Goal: Transaction & Acquisition: Purchase product/service

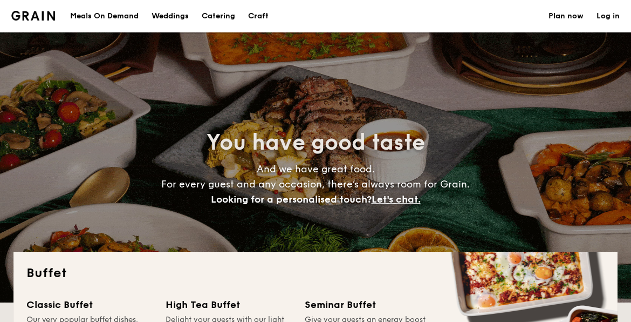
select select
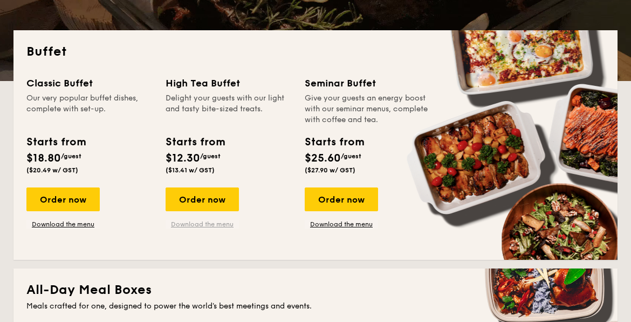
scroll to position [216, 0]
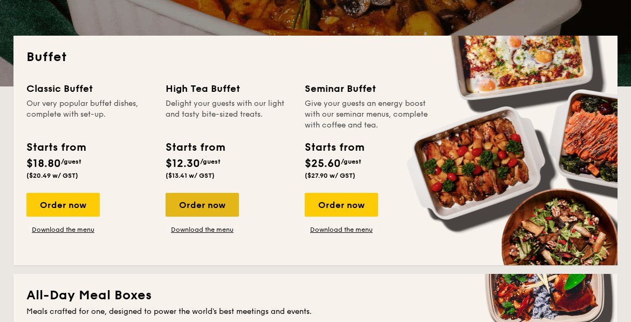
click at [200, 193] on div "Order now" at bounding box center [202, 205] width 73 height 24
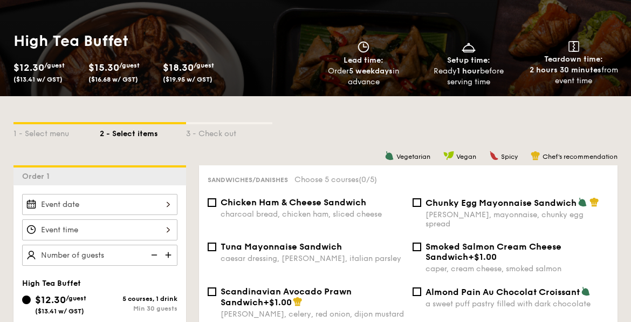
scroll to position [162, 0]
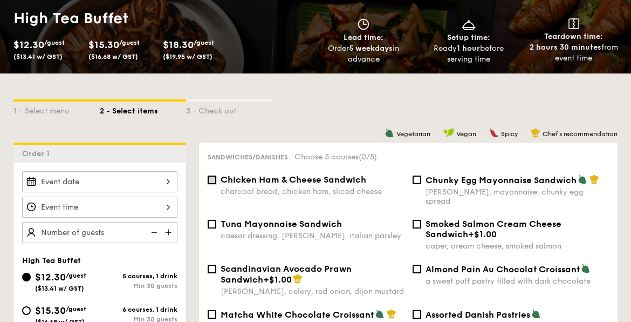
click at [213, 180] on input "Chicken Ham & Cheese Sandwich charcoal bread, chicken ham, sliced cheese" at bounding box center [212, 179] width 9 height 9
checkbox input "true"
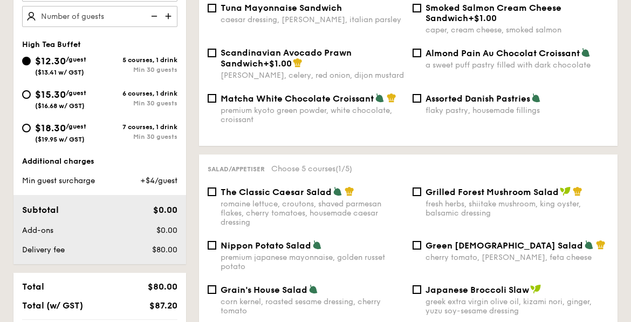
scroll to position [432, 0]
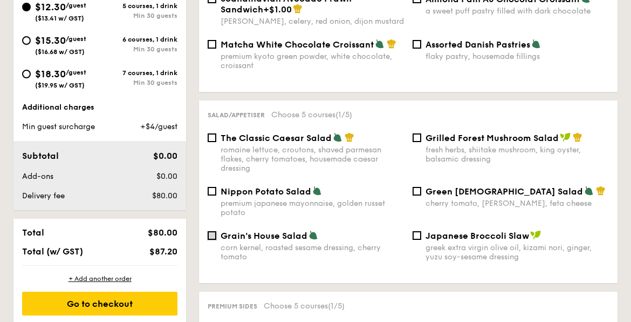
click at [214, 231] on input "Grain's House Salad corn kernel, roasted sesame dressing, cherry tomato" at bounding box center [212, 235] width 9 height 9
checkbox input "true"
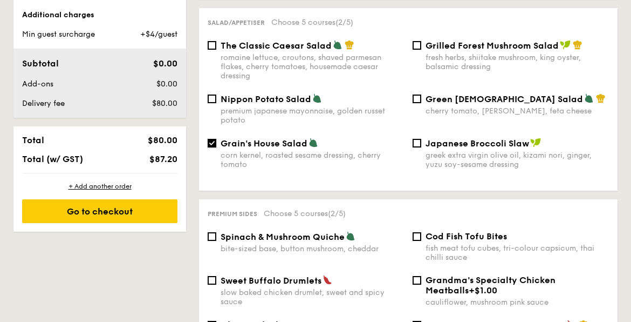
scroll to position [540, 0]
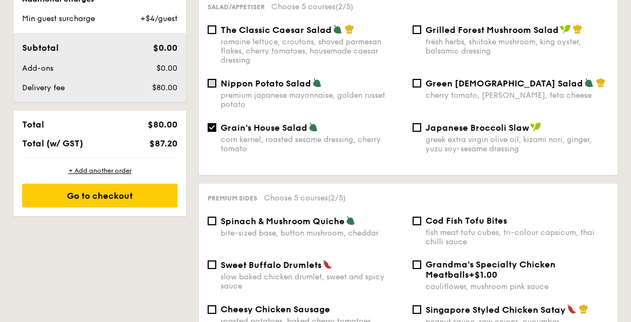
click at [213, 79] on input "Nippon Potato Salad premium japanese mayonnaise, golden russet potato" at bounding box center [212, 83] width 9 height 9
checkbox input "true"
click at [213, 123] on input "Grain's House Salad corn kernel, roasted sesame dressing, cherry tomato" at bounding box center [212, 127] width 9 height 9
checkbox input "false"
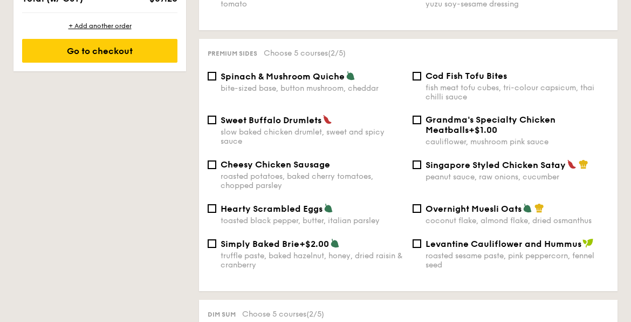
scroll to position [702, 0]
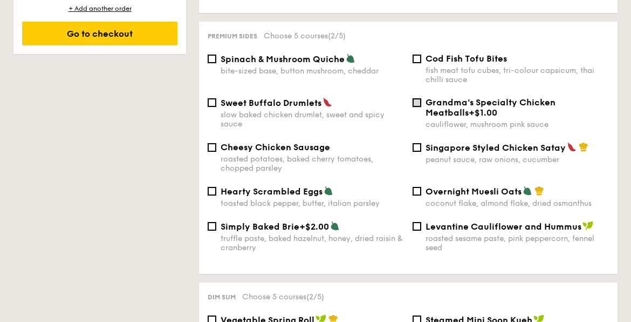
click at [418, 98] on input "Grandma's Specialty Chicken Meatballs +$1.00 cauliflower, mushroom pink sauce" at bounding box center [417, 102] width 9 height 9
checkbox input "true"
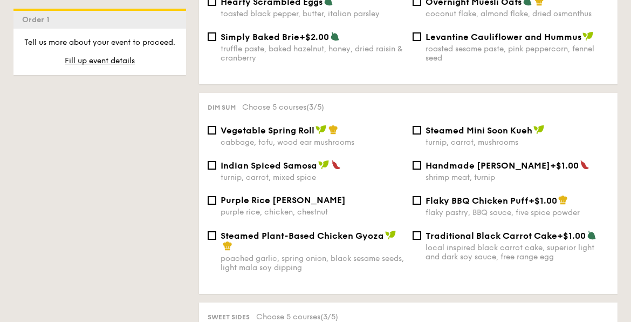
scroll to position [948, 0]
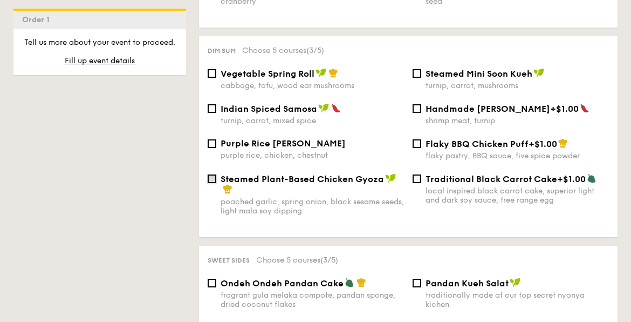
click at [213, 179] on input "Steamed Plant-Based Chicken Gyoza poached garlic, spring onion, black sesame se…" at bounding box center [212, 178] width 9 height 9
checkbox input "true"
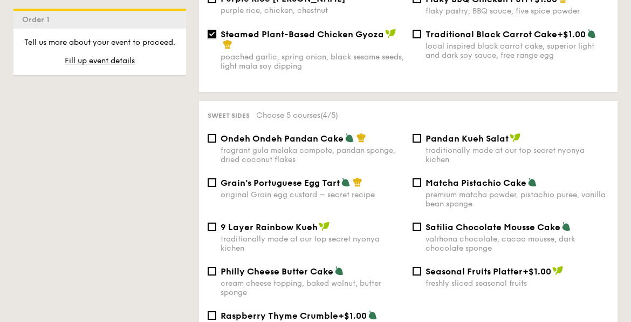
scroll to position [1110, 0]
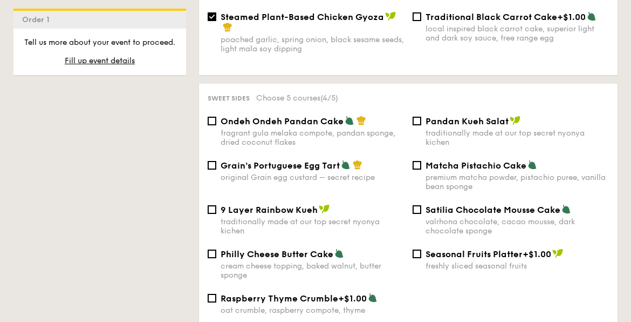
click at [417, 205] on div "Satilia Chocolate Mousse Cake valrhona chocolate, cacao mousse, dark chocolate …" at bounding box center [511, 219] width 205 height 31
click at [416, 211] on input "Satilia Chocolate Mousse Cake valrhona chocolate, cacao mousse, dark chocolate …" at bounding box center [417, 209] width 9 height 9
checkbox input "true"
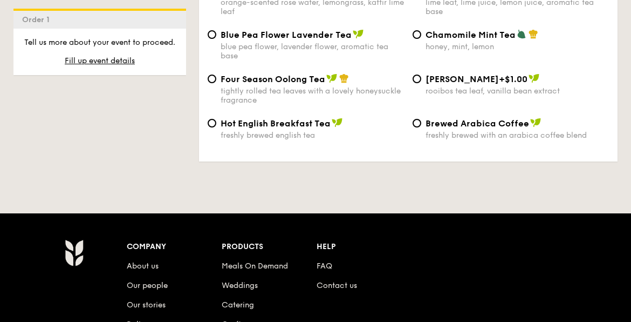
scroll to position [1757, 0]
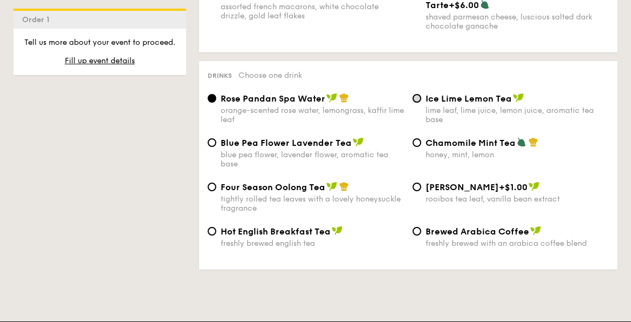
click at [416, 95] on input "Ice Lime Lemon Tea lime leaf, lime juice, lemon juice, aromatic tea base" at bounding box center [417, 98] width 9 height 9
radio input "true"
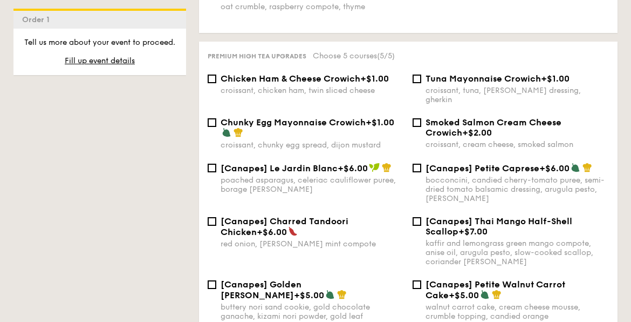
scroll to position [1379, 0]
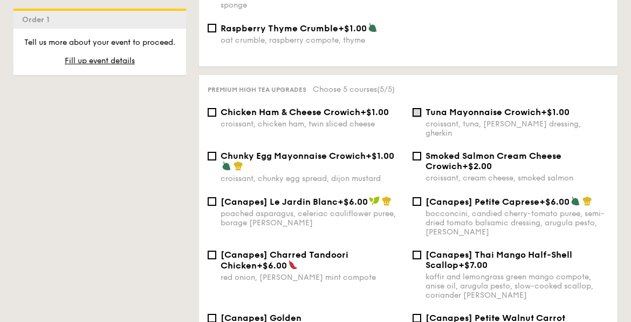
click at [419, 113] on input "Tuna Mayonnaise Crowich +$1.00 croissant, tuna, caesar dressing, gherkin" at bounding box center [417, 112] width 9 height 9
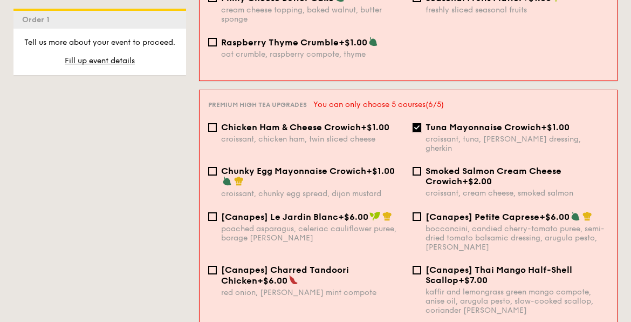
scroll to position [1383, 0]
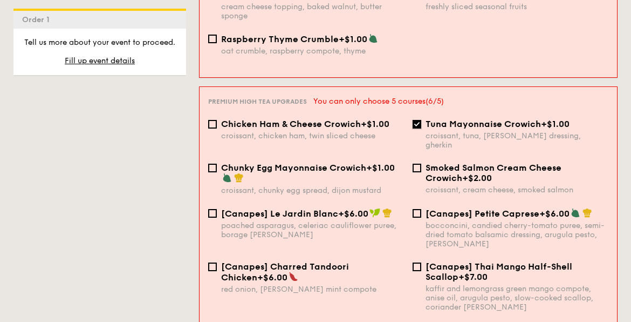
click at [418, 120] on input "Tuna Mayonnaise Crowich +$1.00 croissant, tuna, caesar dressing, gherkin" at bounding box center [417, 124] width 9 height 9
checkbox input "false"
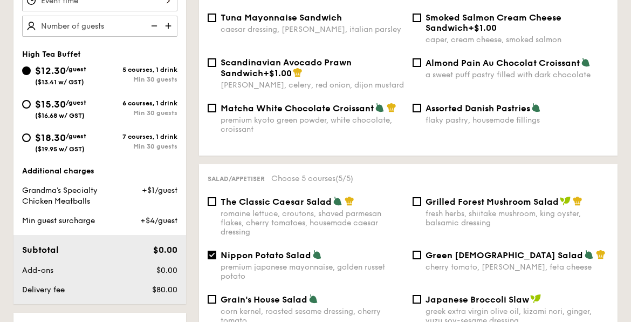
scroll to position [354, 0]
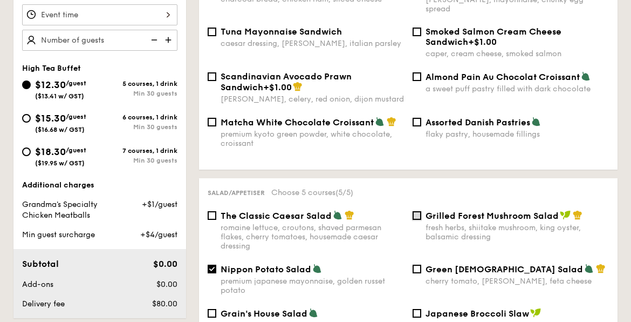
click at [416, 211] on input "Grilled Forest Mushroom Salad fresh herbs, shiitake mushroom, king oyster, bals…" at bounding box center [417, 215] width 9 height 9
checkbox input "true"
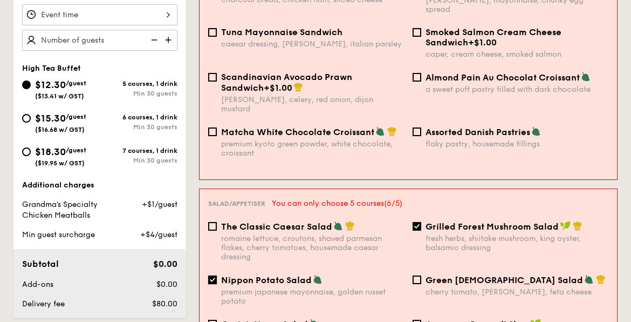
click at [212, 275] on input "Nippon Potato Salad premium japanese mayonnaise, golden russet potato" at bounding box center [212, 279] width 9 height 9
checkbox input "false"
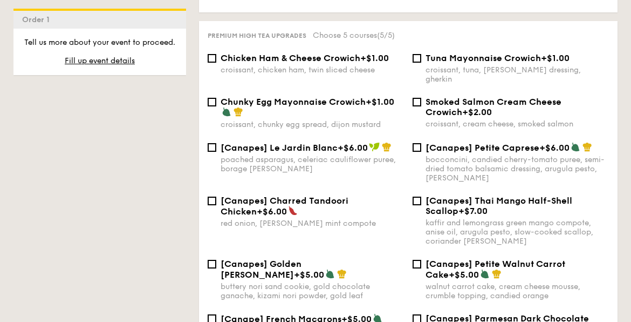
scroll to position [1595, 0]
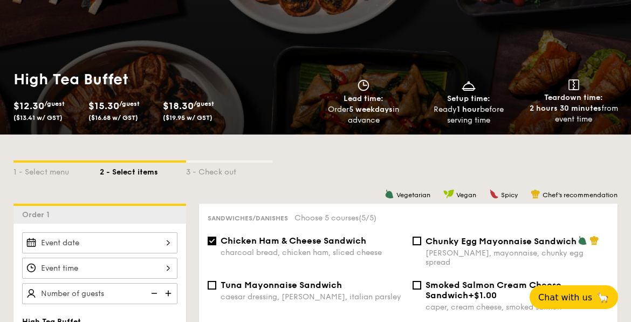
scroll to position [84, 0]
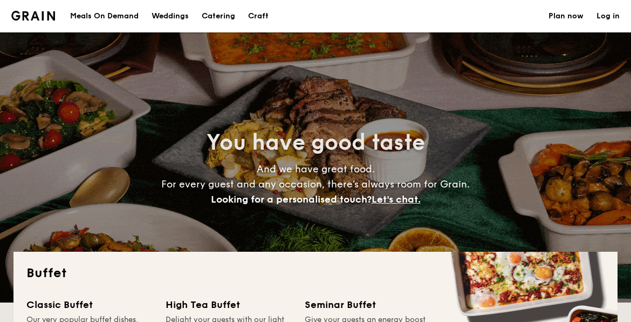
select select
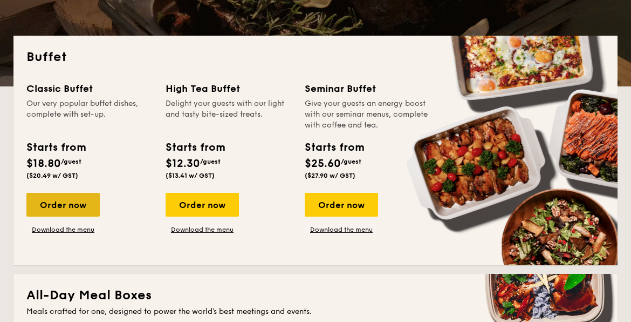
click at [72, 206] on div "Order now" at bounding box center [62, 205] width 73 height 24
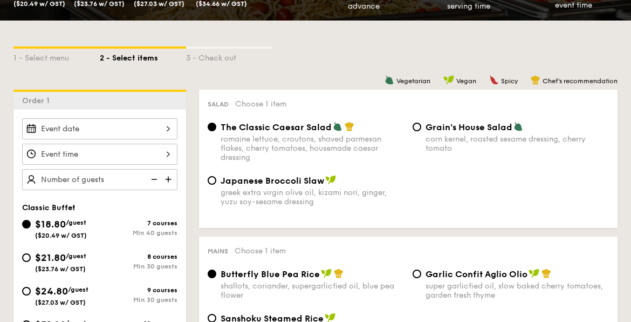
scroll to position [216, 0]
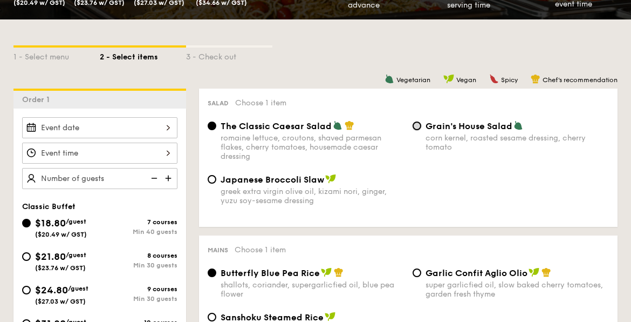
click at [419, 125] on input "Grain's House Salad corn kernel, roasted sesame dressing, cherry tomato" at bounding box center [417, 125] width 9 height 9
radio input "true"
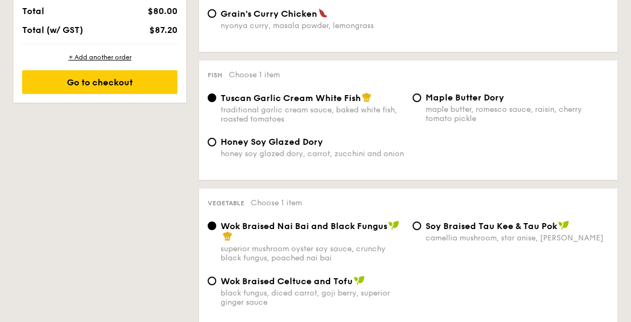
scroll to position [702, 0]
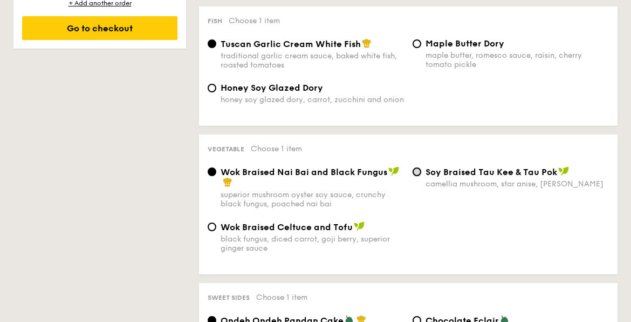
click at [419, 176] on input "⁠Soy Braised Tau Kee & Tau Pok camellia mushroom, star anise, goji berry" at bounding box center [417, 171] width 9 height 9
radio input "true"
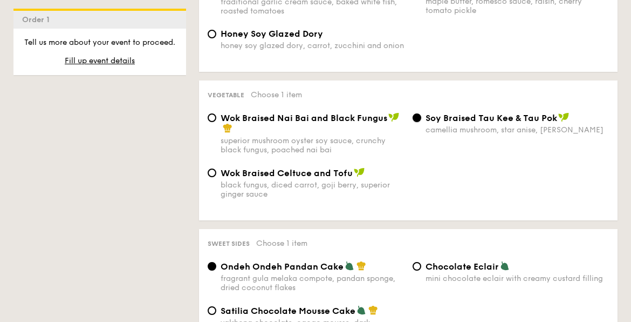
scroll to position [809, 0]
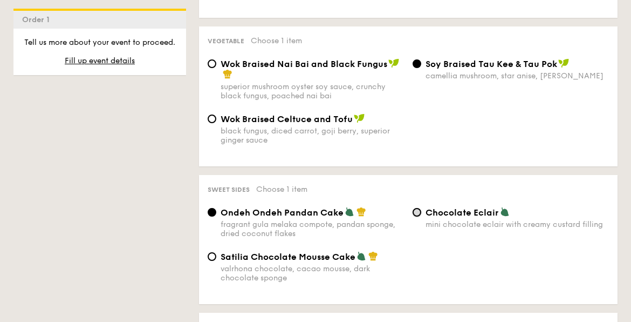
click at [418, 216] on input "Chocolate Eclair mini chocolate eclair with creamy custard filling" at bounding box center [417, 212] width 9 height 9
radio input "true"
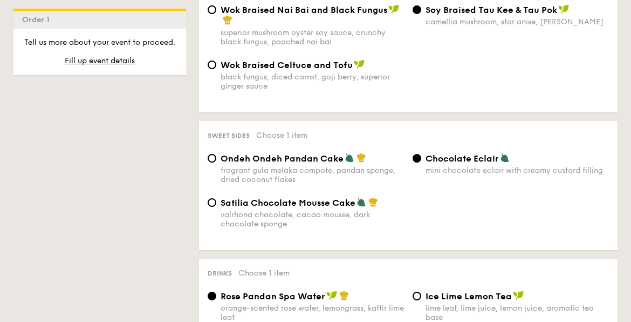
click at [217, 205] on div "Satilia Chocolate Mousse Cake valrhona chocolate, cacao mousse, dark chocolate …" at bounding box center [305, 212] width 205 height 31
click at [215, 207] on input "Satilia Chocolate Mousse Cake valrhona chocolate, cacao mousse, dark chocolate …" at bounding box center [212, 202] width 9 height 9
radio input "true"
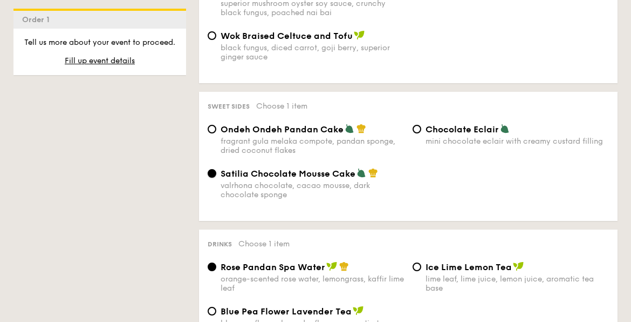
scroll to position [917, 0]
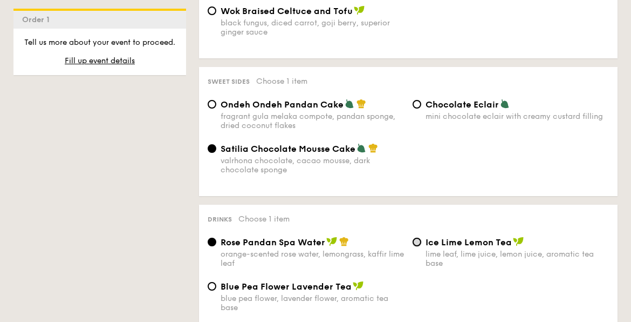
click at [415, 244] on input "Ice Lime Lemon Tea lime leaf, lime juice, lemon juice, aromatic tea base" at bounding box center [417, 241] width 9 height 9
radio input "true"
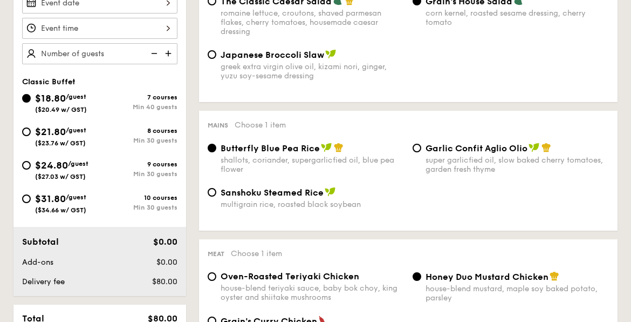
scroll to position [324, 0]
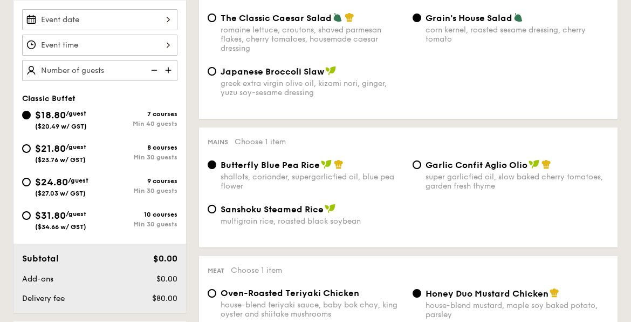
select select
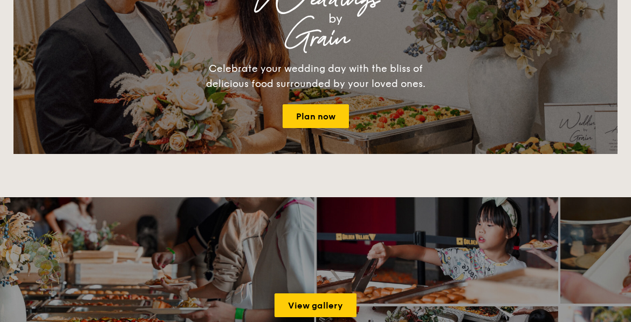
scroll to position [216, 0]
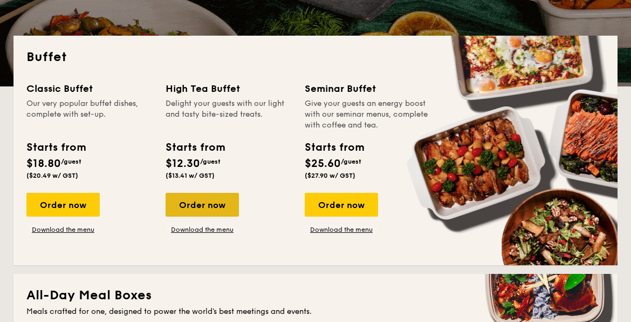
click at [194, 212] on div "Order now" at bounding box center [202, 205] width 73 height 24
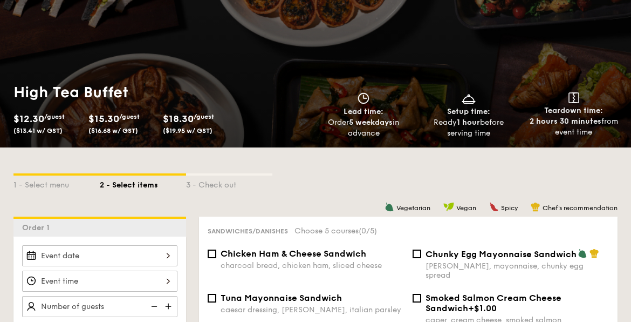
scroll to position [162, 0]
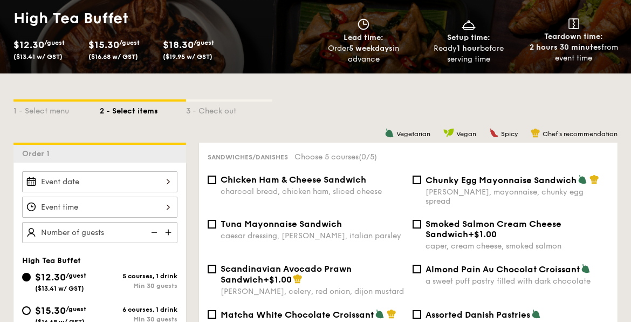
select select
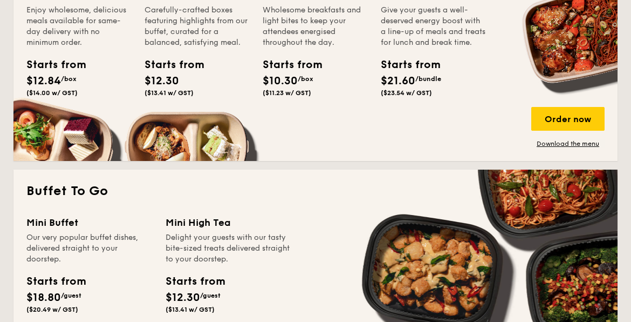
scroll to position [648, 0]
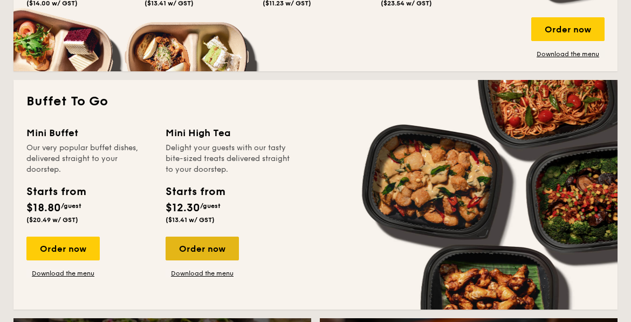
click at [215, 256] on div "Order now" at bounding box center [202, 248] width 73 height 24
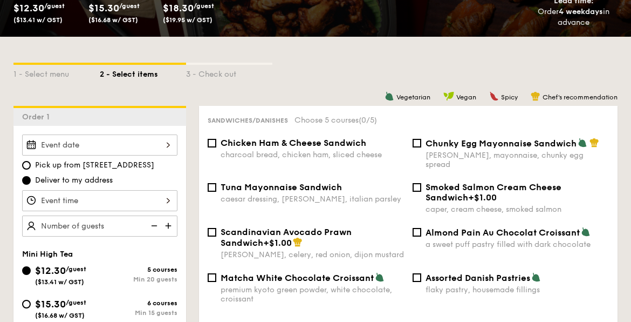
scroll to position [216, 0]
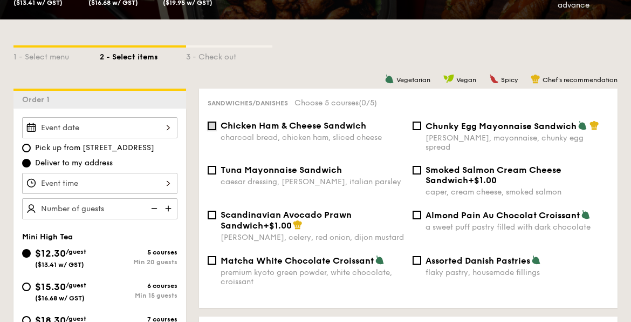
click at [210, 129] on input "Chicken Ham & Cheese Sandwich charcoal bread, chicken ham, sliced cheese" at bounding box center [212, 125] width 9 height 9
checkbox input "true"
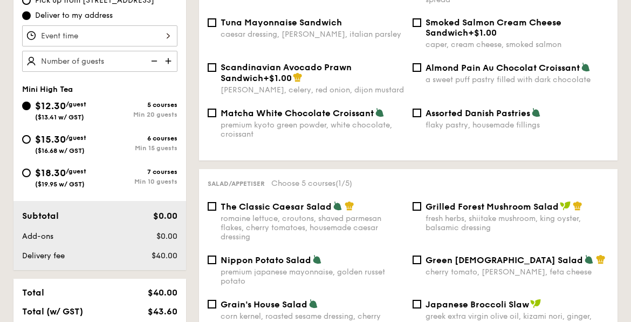
scroll to position [378, 0]
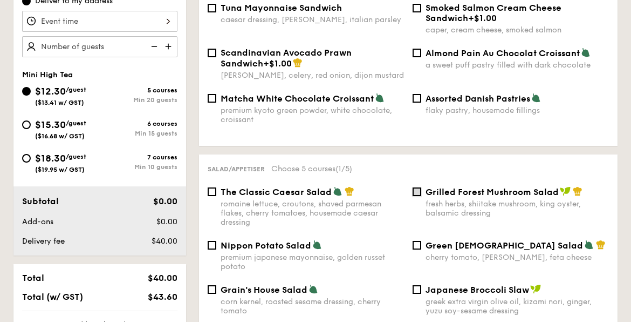
click at [419, 188] on input "Grilled Forest Mushroom Salad fresh herbs, shiitake mushroom, king oyster, bals…" at bounding box center [417, 191] width 9 height 9
checkbox input "true"
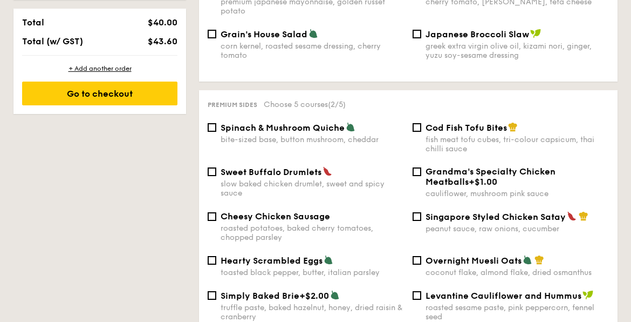
scroll to position [648, 0]
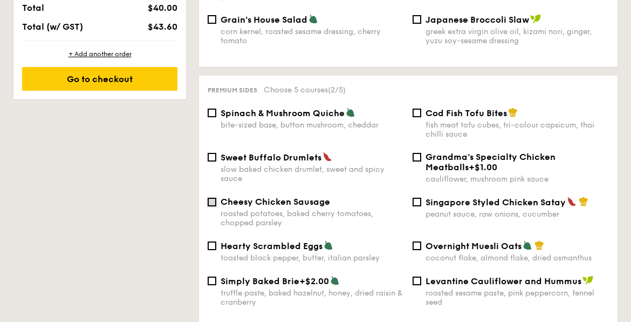
click at [214, 198] on input "Cheesy Chicken Sausage roasted potatoes, baked cherry tomatoes, chopped parsley" at bounding box center [212, 202] width 9 height 9
checkbox input "true"
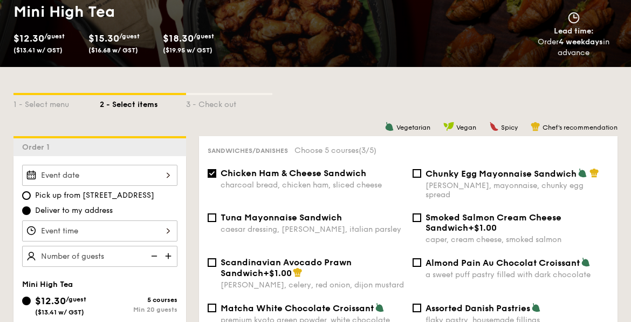
scroll to position [216, 0]
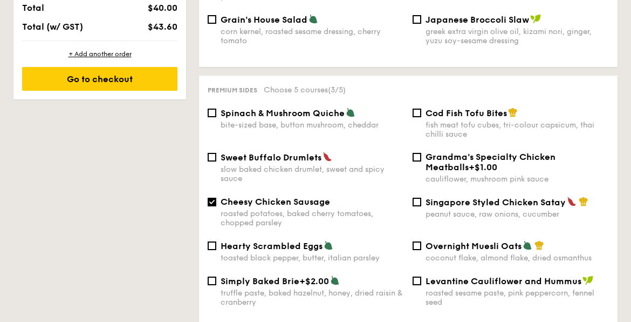
select select
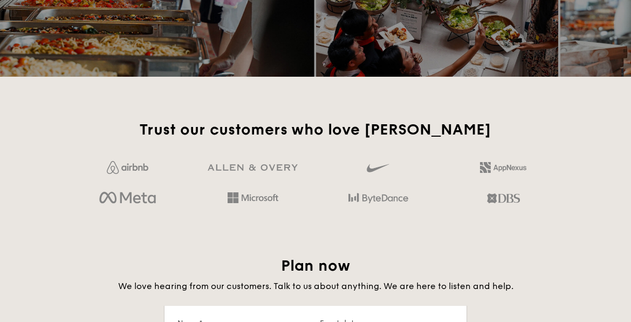
scroll to position [1589, 0]
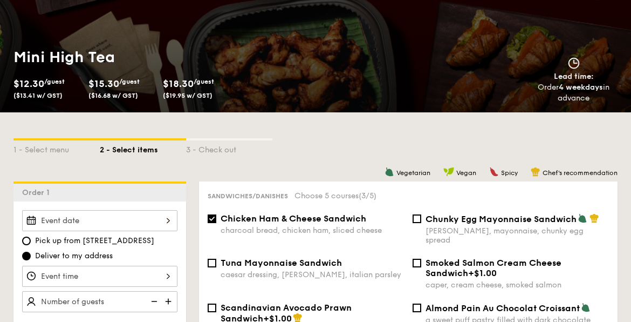
scroll to position [41, 0]
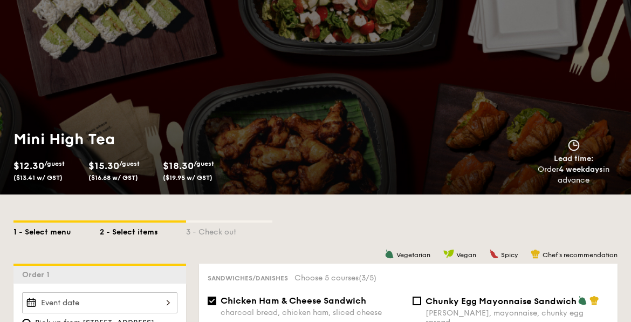
click at [53, 230] on div "1 - Select menu" at bounding box center [56, 229] width 86 height 15
select select
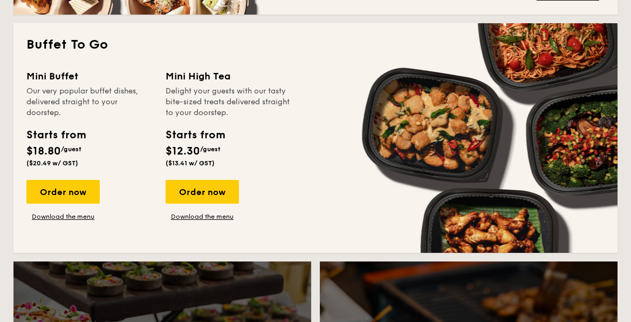
scroll to position [689, 0]
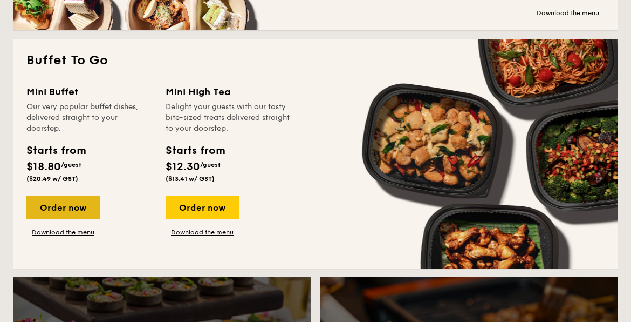
click at [72, 212] on div "Order now" at bounding box center [62, 207] width 73 height 24
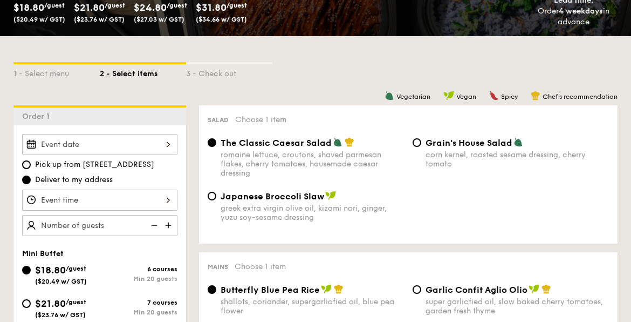
scroll to position [216, 0]
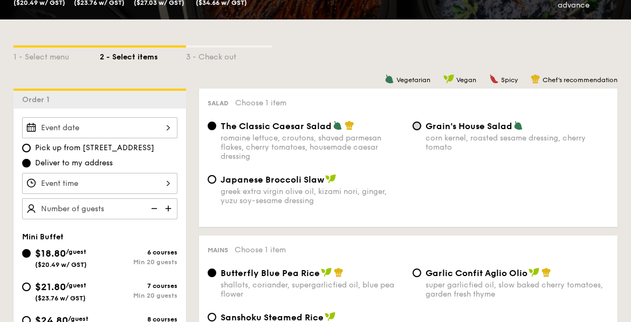
click at [420, 125] on input "Grain's House Salad corn kernel, roasted sesame dressing, cherry tomato" at bounding box center [417, 125] width 9 height 9
radio input "true"
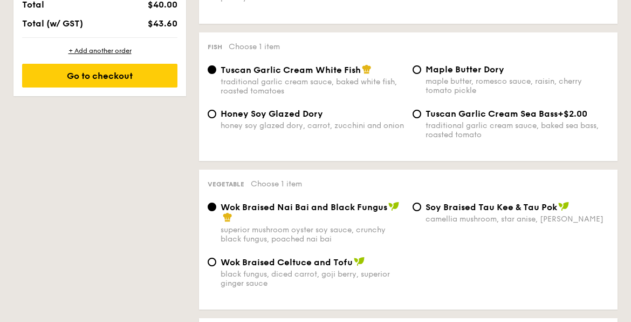
scroll to position [702, 0]
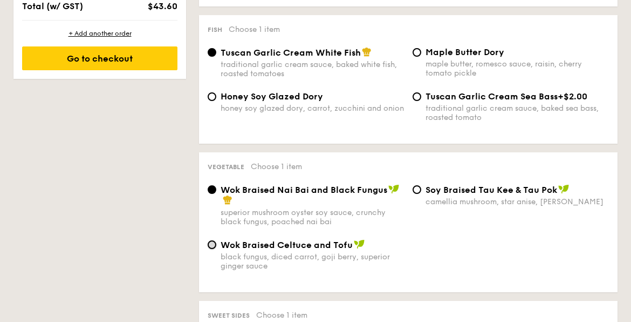
click at [212, 249] on input "Wok Braised Celtuce and Tofu black fungus, diced carrot, goji berry, superior g…" at bounding box center [212, 244] width 9 height 9
radio input "true"
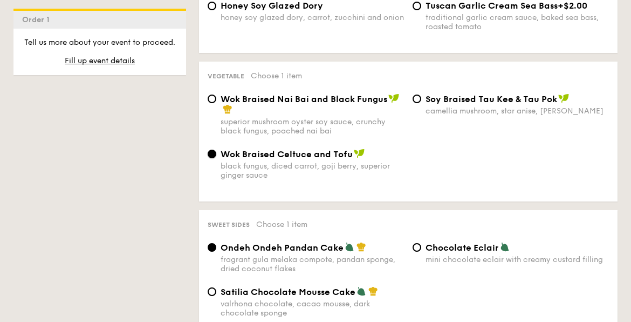
scroll to position [809, 0]
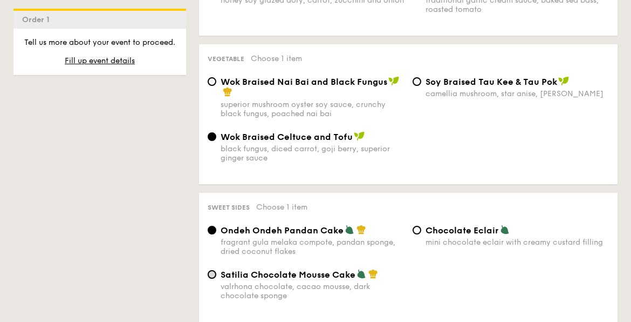
click at [216, 278] on input "Satilia Chocolate Mousse Cake valrhona chocolate, cacao mousse, dark chocolate …" at bounding box center [212, 274] width 9 height 9
radio input "true"
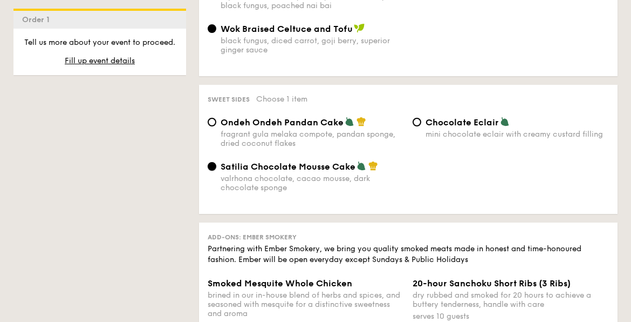
scroll to position [1133, 0]
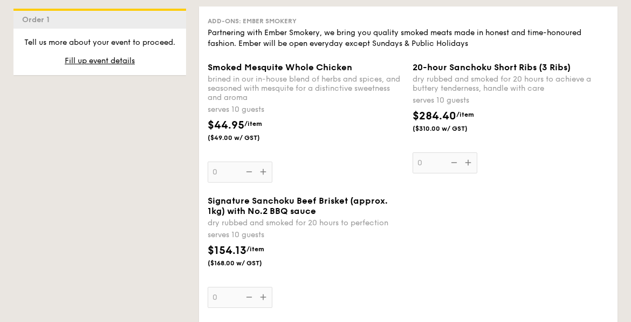
click at [265, 176] on div "Smoked Mesquite Whole Chicken brined in our in-house blend of herbs and spices,…" at bounding box center [306, 122] width 196 height 120
click at [265, 176] on input "0" at bounding box center [240, 171] width 65 height 21
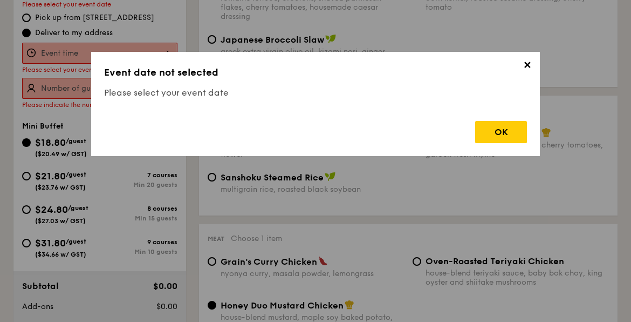
scroll to position [288, 0]
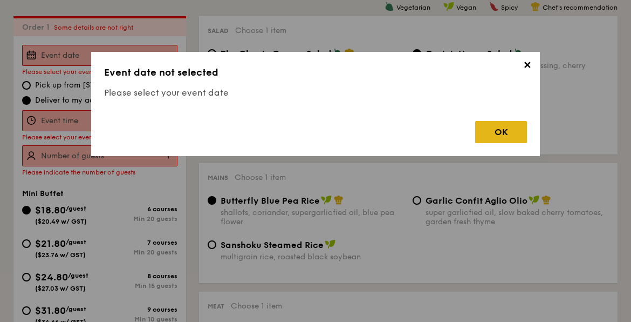
click at [485, 134] on div "OK" at bounding box center [501, 132] width 52 height 22
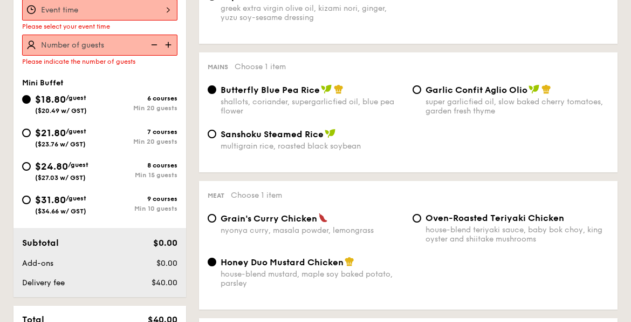
scroll to position [504, 0]
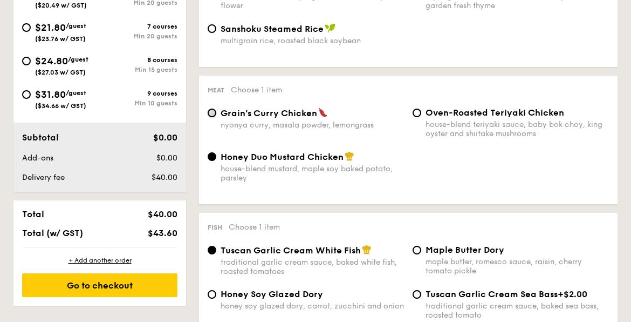
click at [215, 113] on input "Grain's Curry Chicken nyonya curry, masala powder, lemongrass" at bounding box center [212, 112] width 9 height 9
radio input "true"
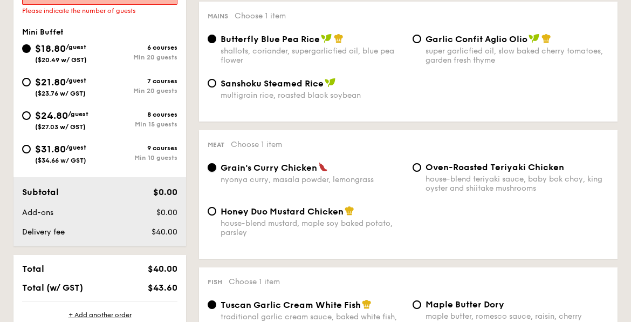
scroll to position [450, 0]
click at [416, 168] on input "Oven-Roasted Teriyaki Chicken house-blend teriyaki sauce, baby bok choy, king o…" at bounding box center [417, 166] width 9 height 9
radio input "true"
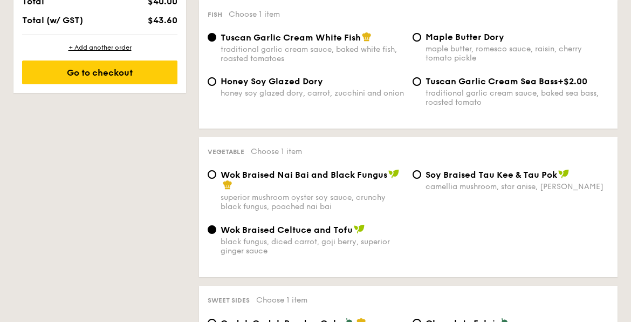
scroll to position [720, 0]
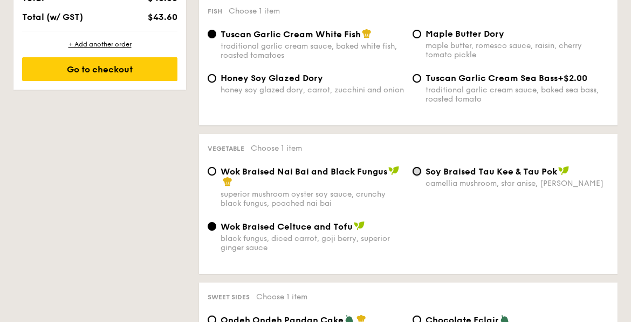
click at [418, 174] on input "⁠Soy Braised Tau Kee & Tau Pok camellia mushroom, star anise, goji berry" at bounding box center [417, 171] width 9 height 9
radio input "true"
click at [210, 173] on input "Wok Braised Nai Bai and Black Fungus superior mushroom oyster soy sauce, crunch…" at bounding box center [212, 171] width 9 height 9
radio input "true"
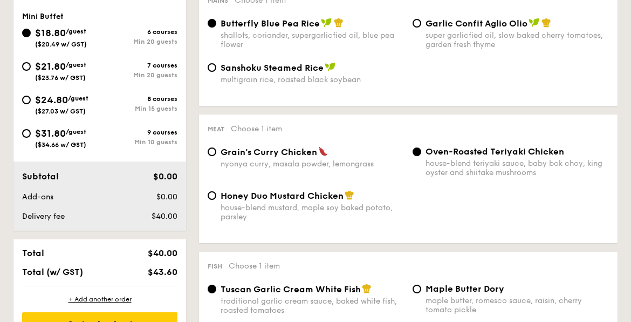
scroll to position [450, 0]
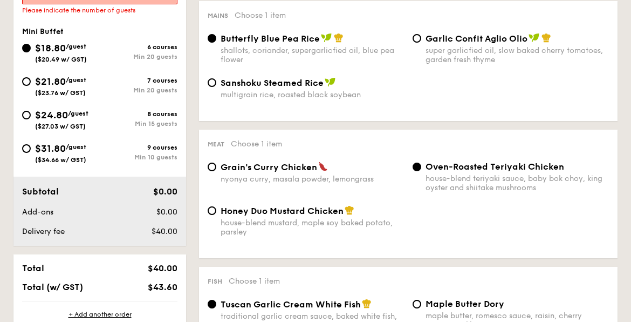
click at [236, 211] on span "Honey Duo Mustard Chicken" at bounding box center [282, 211] width 123 height 10
click at [216, 211] on input "Honey Duo Mustard Chicken house-blend mustard, maple soy baked potato, parsley" at bounding box center [212, 210] width 9 height 9
radio input "true"
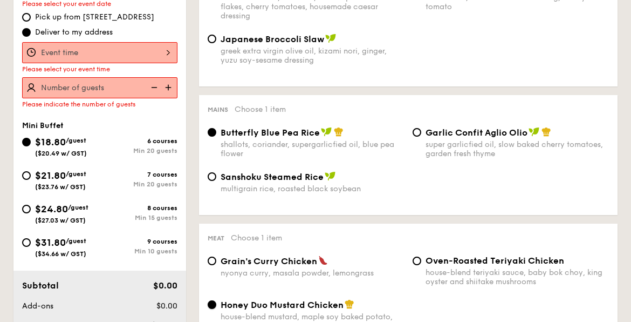
scroll to position [342, 0]
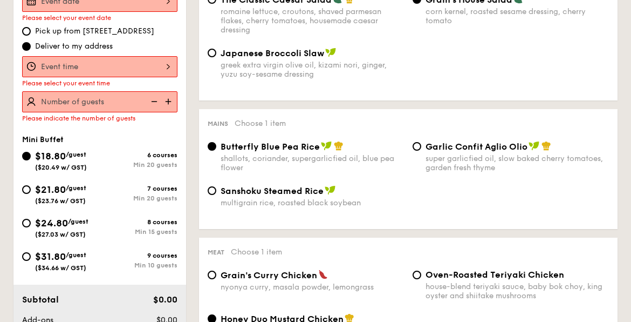
click at [170, 103] on img at bounding box center [169, 101] width 16 height 21
type input "20 guests"
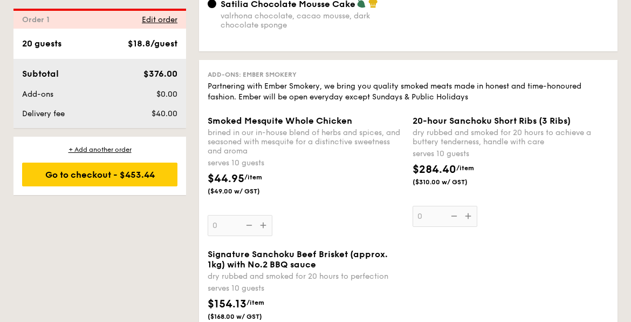
scroll to position [1098, 0]
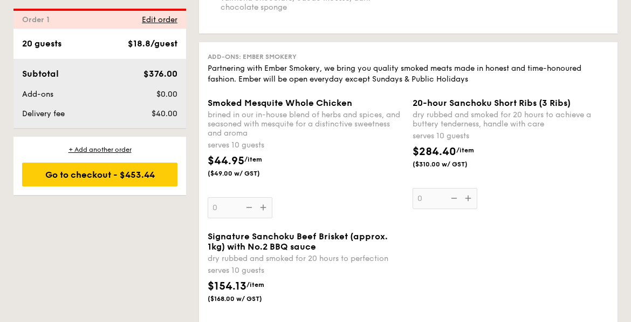
click at [174, 268] on div "1 - Select menu 2 - Select items 3 - Check out Order 1 Some details are not rig…" at bounding box center [316, 215] width 622 height 2155
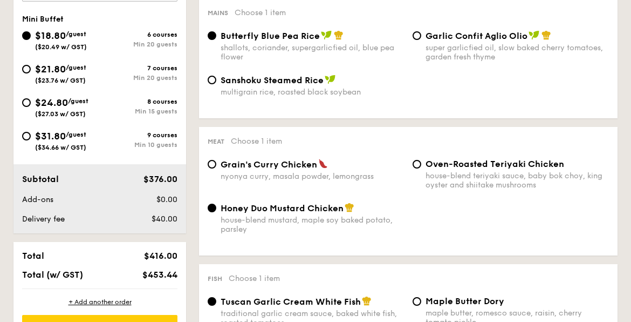
scroll to position [450, 0]
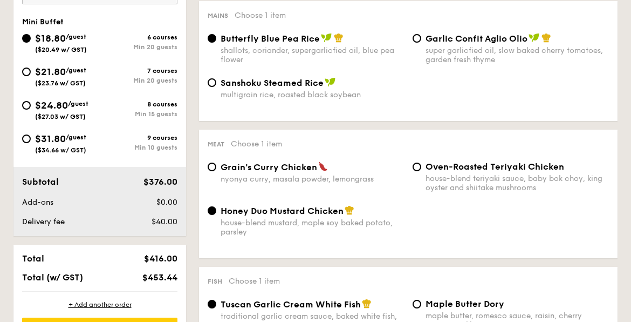
click at [13, 208] on div "Subtotal $376.00 Add-ons $0.00 Delivery fee $40.00" at bounding box center [99, 201] width 173 height 69
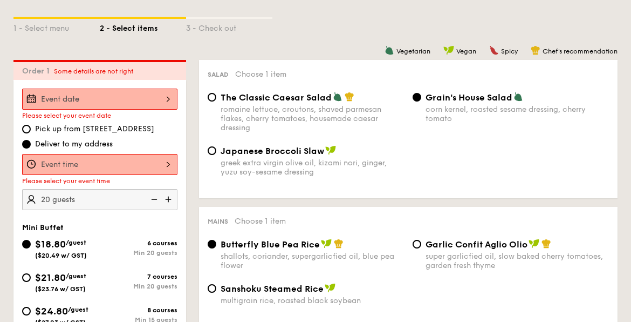
scroll to position [234, 0]
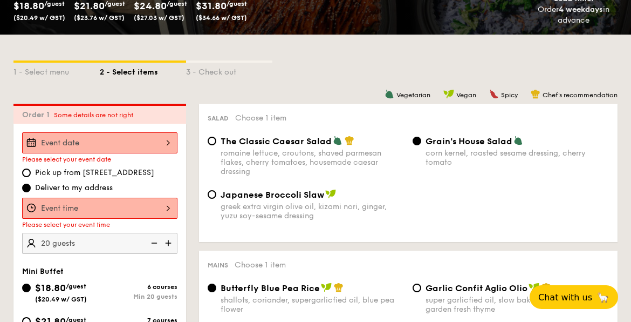
scroll to position [200, 0]
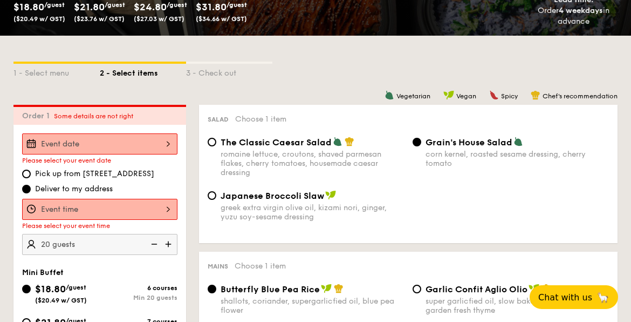
click at [141, 148] on div at bounding box center [99, 143] width 155 height 21
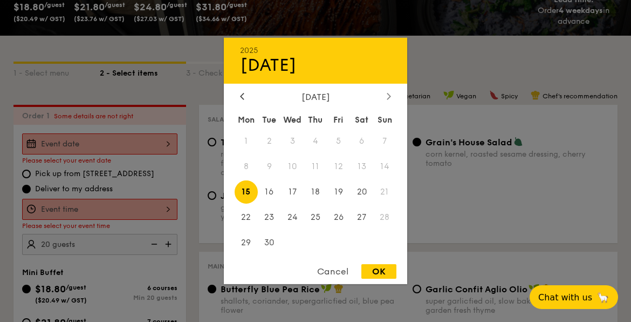
click at [387, 96] on icon at bounding box center [389, 95] width 4 height 7
click at [391, 93] on icon at bounding box center [389, 95] width 4 height 7
click at [386, 98] on div at bounding box center [389, 97] width 10 height 10
click at [361, 169] on span "13" at bounding box center [361, 166] width 23 height 23
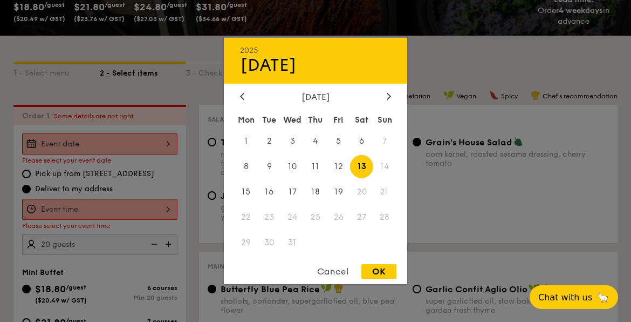
click at [379, 274] on div "OK" at bounding box center [379, 271] width 35 height 15
type input "[DATE]"
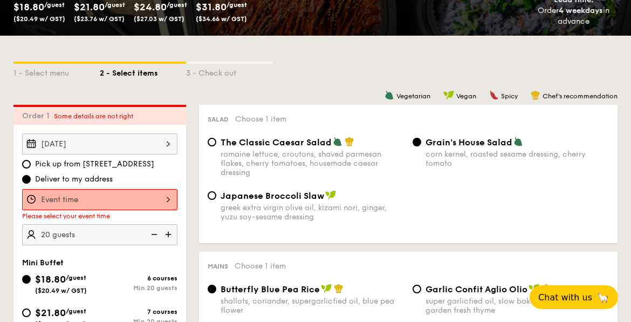
click at [105, 201] on div at bounding box center [99, 199] width 155 height 21
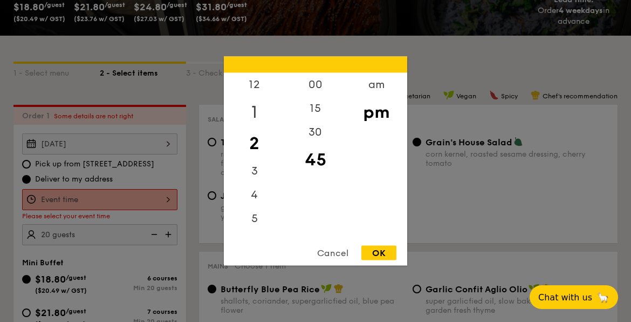
click at [264, 112] on div "1" at bounding box center [254, 112] width 61 height 31
click at [316, 90] on div "00" at bounding box center [315, 88] width 61 height 31
click at [379, 250] on div "OK" at bounding box center [379, 253] width 35 height 15
type input "1:00PM"
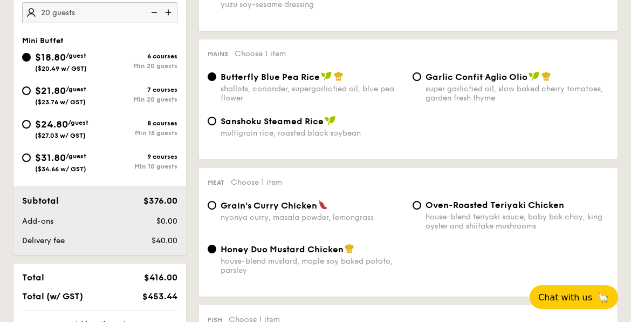
scroll to position [362, 0]
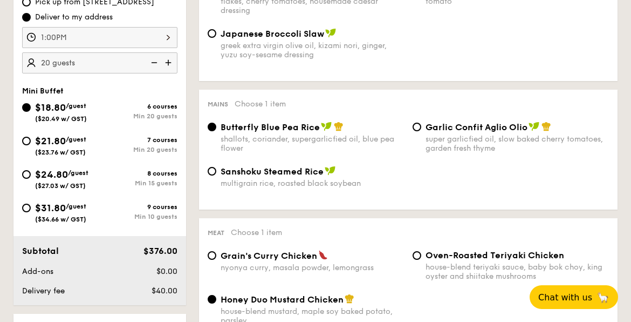
click at [31, 208] on div "$31.80 /guest ($34.66 w/ GST)" at bounding box center [61, 211] width 78 height 23
click at [31, 208] on input "$31.80 /guest ($34.66 w/ GST) 9 courses Min 10 guests" at bounding box center [26, 207] width 9 height 9
radio input "true"
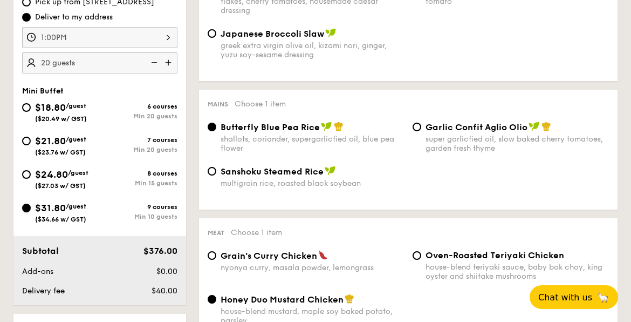
radio input "false"
radio input "true"
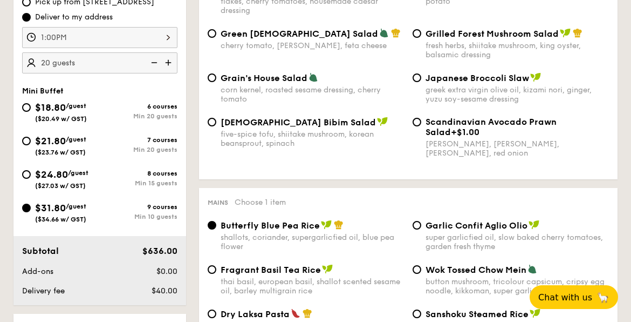
click at [155, 61] on img at bounding box center [153, 62] width 16 height 21
click at [155, 63] on img at bounding box center [153, 62] width 16 height 21
type input "10 guests"
click at [25, 173] on input "$24.80 /guest ($27.03 w/ GST) 8 courses Min 15 guests" at bounding box center [26, 174] width 9 height 9
radio input "true"
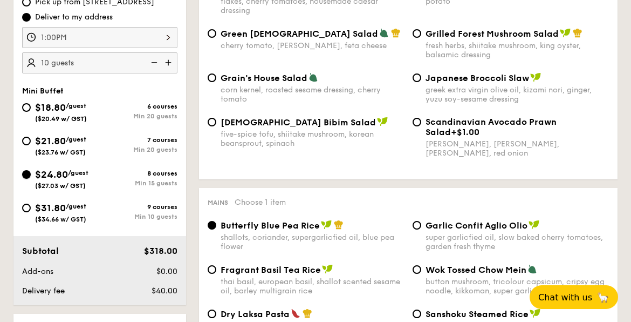
radio input "true"
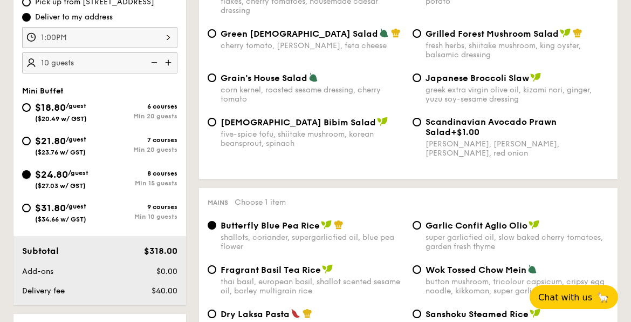
radio input "true"
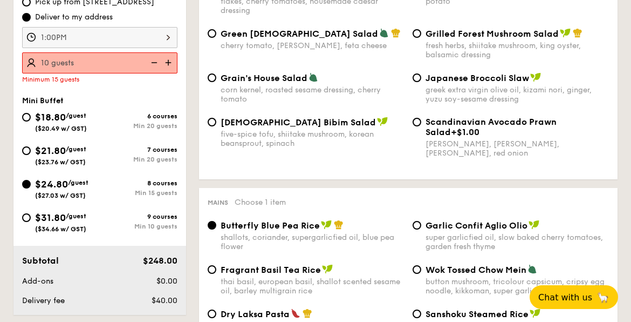
click at [169, 59] on img at bounding box center [169, 62] width 16 height 21
type input "15 guests"
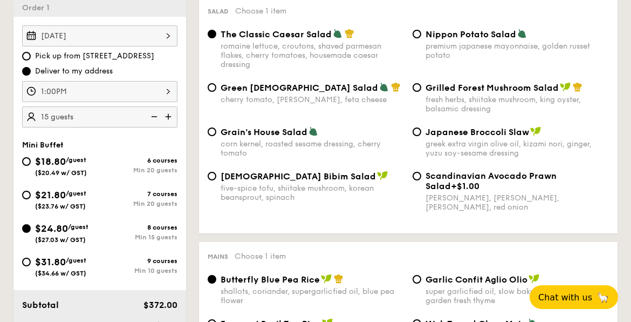
scroll to position [254, 0]
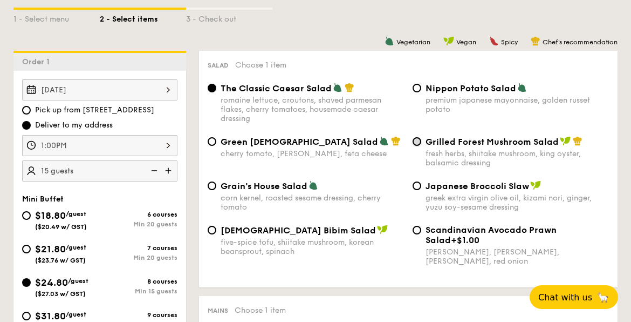
click at [416, 144] on input "Grilled Forest Mushroom Salad fresh herbs, shiitake mushroom, king oyster, bals…" at bounding box center [417, 141] width 9 height 9
radio input "true"
click at [422, 188] on div "Japanese Broccoli Slaw greek extra virgin olive oil, kizami nori, ginger, yuzu …" at bounding box center [511, 195] width 205 height 31
click at [419, 191] on div "Japanese Broccoli Slaw greek extra virgin olive oil, kizami nori, ginger, yuzu …" at bounding box center [511, 195] width 205 height 31
click at [418, 188] on input "Japanese Broccoli Slaw greek extra virgin olive oil, kizami nori, ginger, yuzu …" at bounding box center [417, 185] width 9 height 9
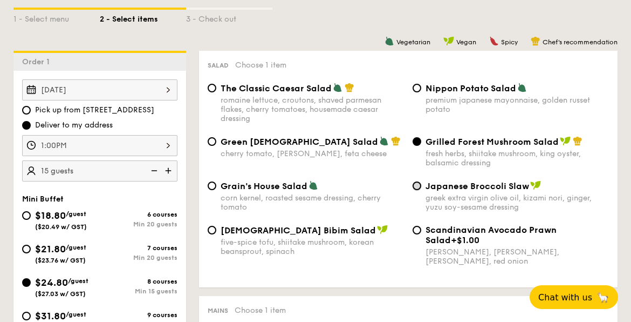
radio input "true"
click at [416, 232] on input "Scandinavian Avocado Prawn Salad +$1.00 virgin mary dressing, dijon mustard, ar…" at bounding box center [417, 230] width 9 height 9
radio input "true"
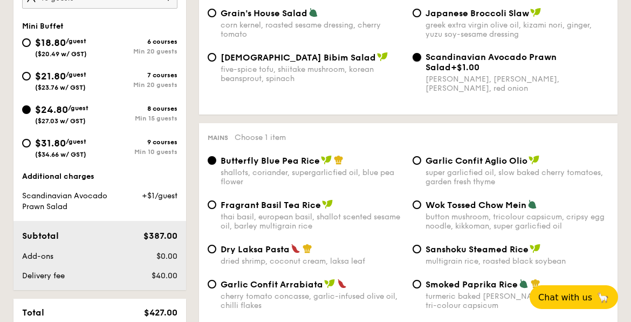
scroll to position [470, 0]
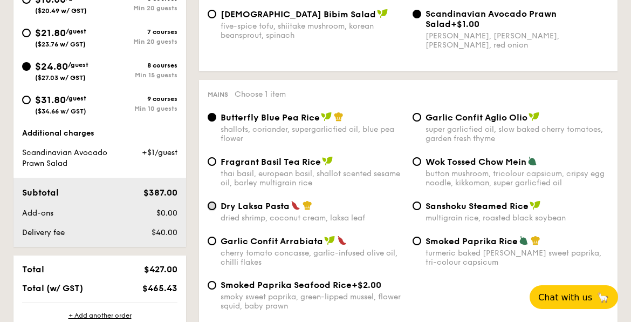
click at [214, 209] on input "Dry Laksa Pasta dried shrimp, coconut cream, laksa leaf" at bounding box center [212, 205] width 9 height 9
radio input "true"
click at [213, 120] on input "Butterfly Blue Pea Rice shallots, coriander, supergarlicfied oil, blue pea flow…" at bounding box center [212, 117] width 9 height 9
radio input "true"
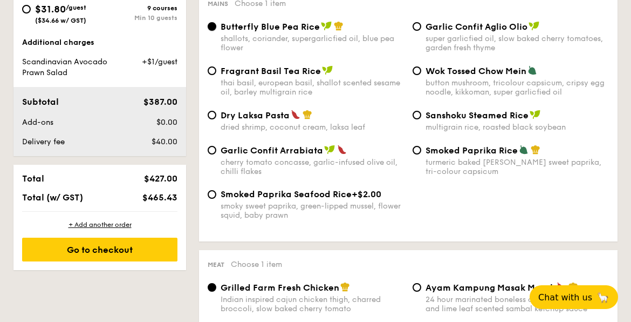
scroll to position [577, 0]
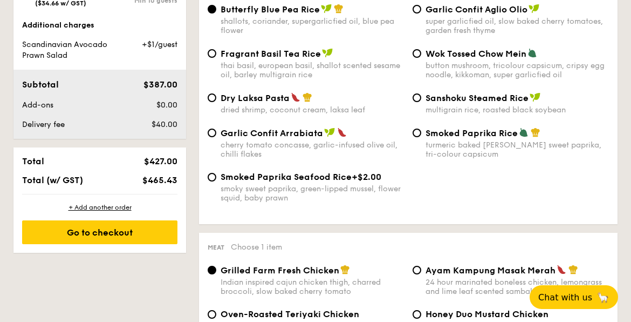
click at [217, 98] on div "Dry Laksa Pasta dried shrimp, coconut cream, laksa leaf" at bounding box center [305, 103] width 205 height 22
click at [216, 100] on input "Dry Laksa Pasta dried shrimp, coconut cream, laksa leaf" at bounding box center [212, 97] width 9 height 9
radio input "true"
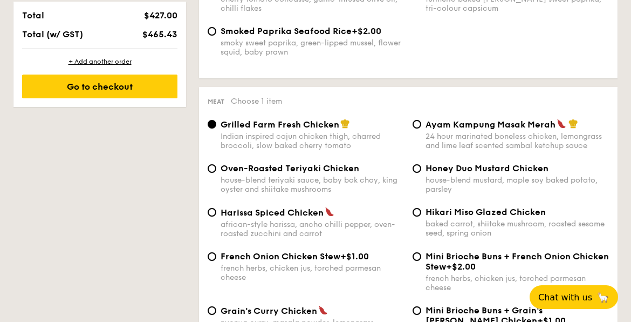
scroll to position [739, 0]
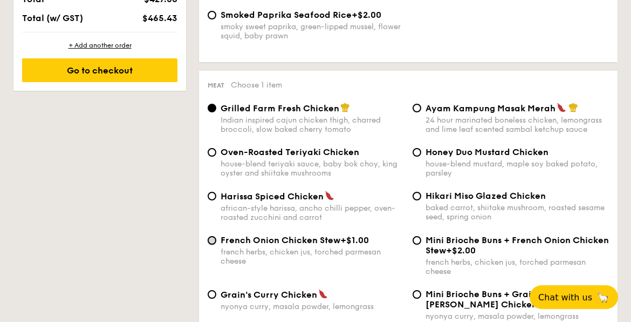
click at [212, 243] on input "French Onion Chicken Stew +$1.00 french herbs, chicken jus, torched parmesan ch…" at bounding box center [212, 240] width 9 height 9
radio input "true"
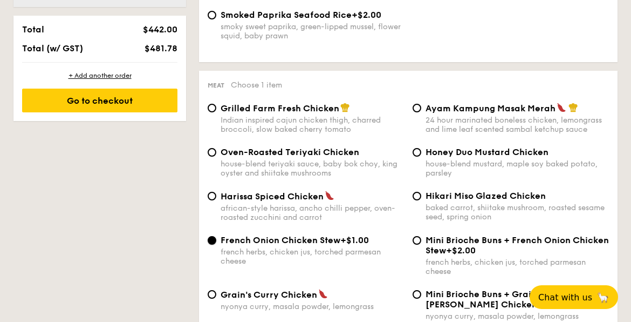
scroll to position [770, 0]
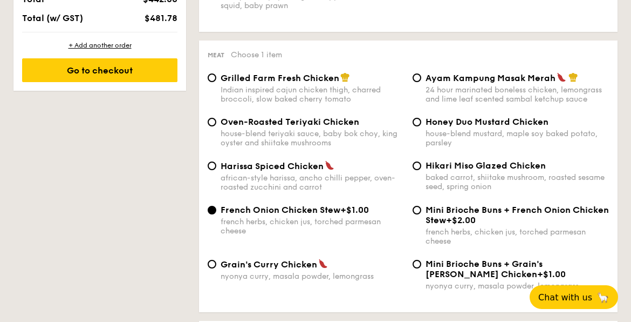
click at [426, 169] on span "Hikari Miso Glazed Chicken" at bounding box center [486, 165] width 120 height 10
click at [421, 169] on input "Hikari Miso Glazed Chicken baked carrot, shiitake mushroom, roasted sesame seed…" at bounding box center [417, 165] width 9 height 9
radio input "true"
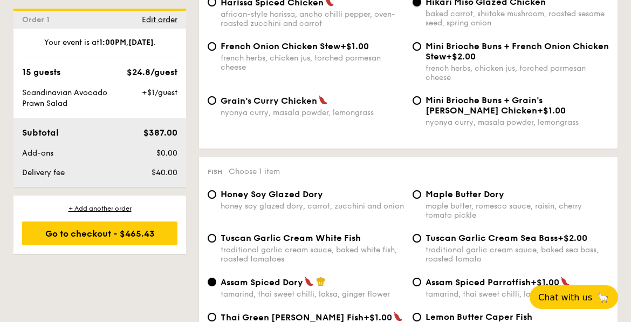
scroll to position [955, 0]
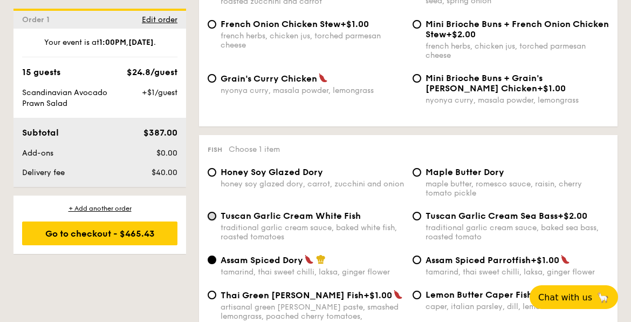
click at [212, 220] on input "Tuscan Garlic Cream White Fish traditional garlic cream sauce, baked white fish…" at bounding box center [212, 216] width 9 height 9
radio input "true"
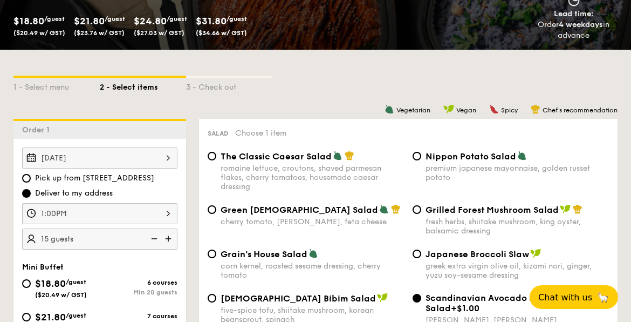
scroll to position [200, 0]
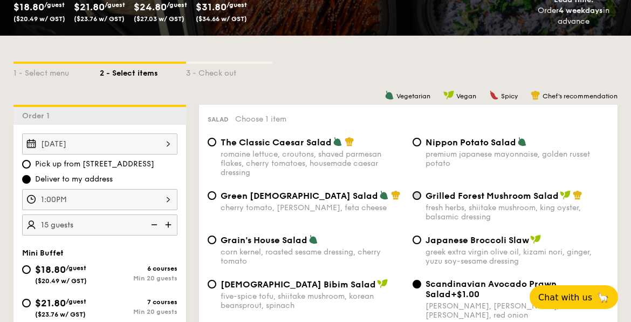
click at [420, 198] on div "Grilled Forest Mushroom Salad fresh herbs, shiitake mushroom, king oyster, bals…" at bounding box center [511, 205] width 205 height 31
click at [421, 198] on input "Grilled Forest Mushroom Salad fresh herbs, shiitake mushroom, king oyster, bals…" at bounding box center [417, 195] width 9 height 9
radio input "true"
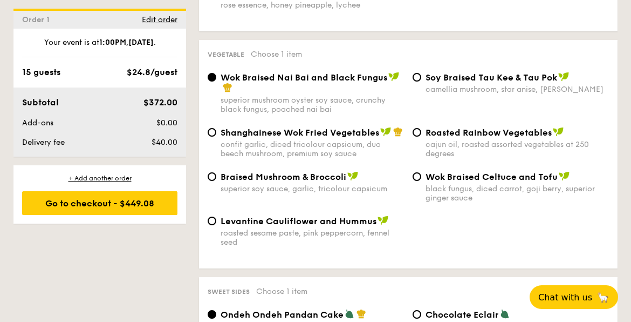
scroll to position [1333, 0]
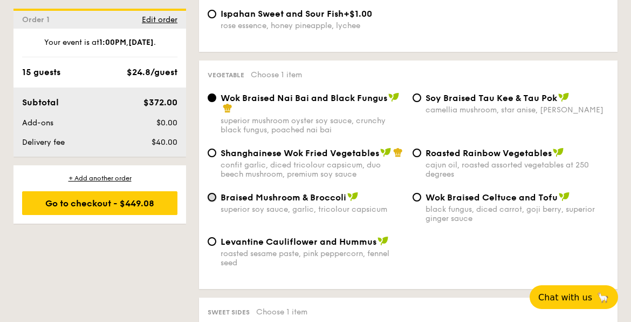
click at [215, 193] on input "Braised Mushroom & Broccoli superior soy sauce, garlic, tricolour capsicum" at bounding box center [212, 197] width 9 height 9
radio input "true"
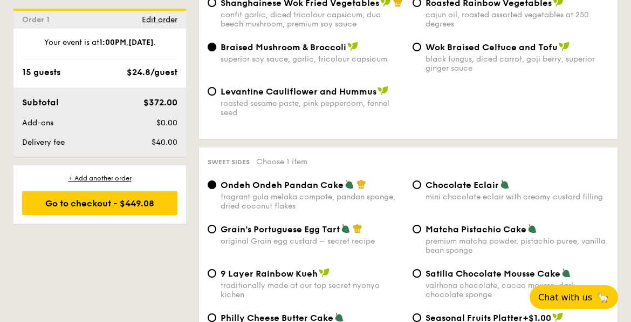
scroll to position [1549, 0]
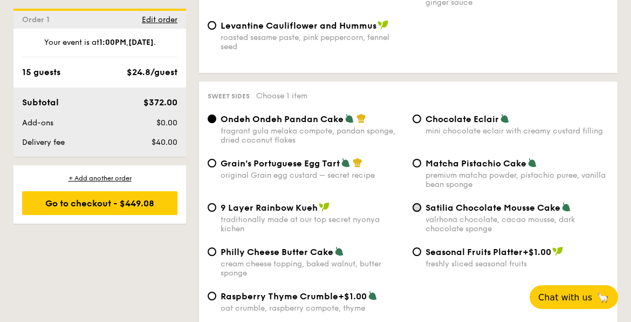
click at [415, 209] on input "Satilia Chocolate Mousse Cake valrhona chocolate, cacao mousse, dark chocolate …" at bounding box center [417, 207] width 9 height 9
radio input "true"
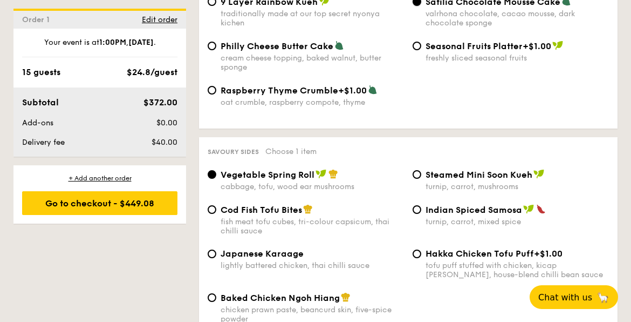
scroll to position [1765, 0]
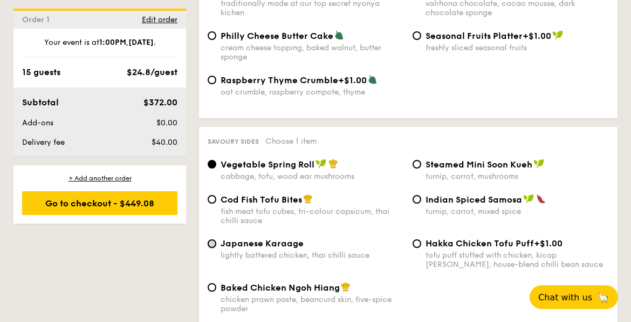
click at [212, 245] on input "Japanese Karaage lightly battered chicken, thai chilli sauce" at bounding box center [212, 243] width 9 height 9
radio input "true"
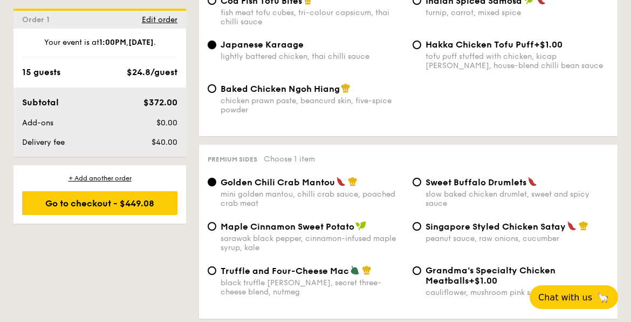
scroll to position [1981, 0]
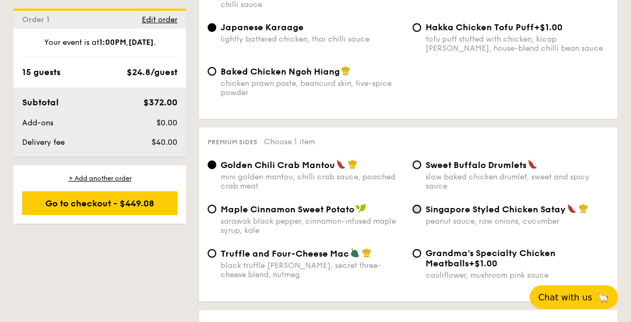
click at [420, 212] on input "Singapore Styled Chicken Satay peanut sauce, raw onions, cucumber" at bounding box center [417, 209] width 9 height 9
radio input "true"
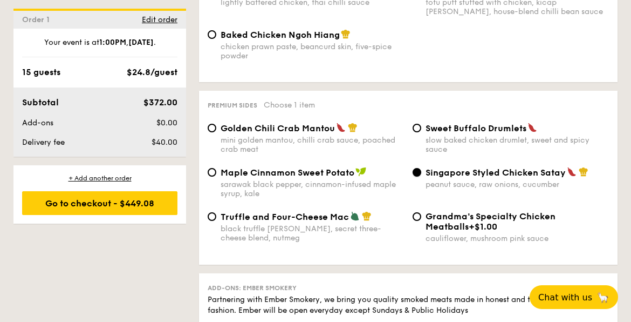
scroll to position [2035, 0]
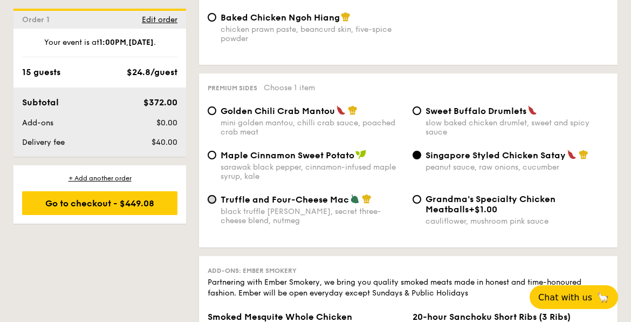
click at [215, 203] on input "Truffle and Four-Cheese Mac black truffle pate, brie, secret three-cheese blend…" at bounding box center [212, 199] width 9 height 9
radio input "true"
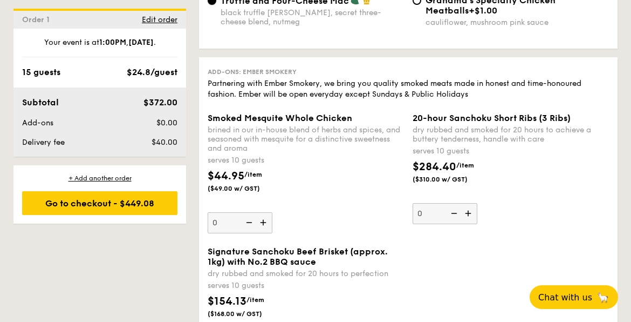
scroll to position [2250, 0]
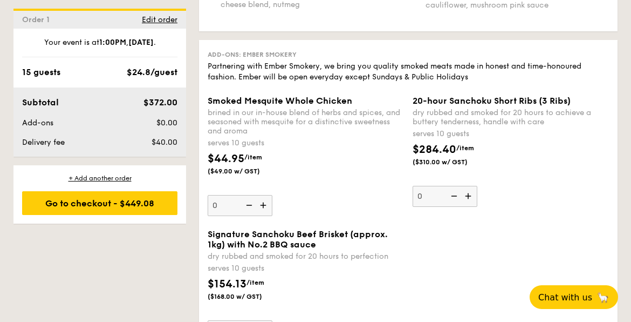
click at [265, 213] on img at bounding box center [264, 205] width 16 height 21
click at [265, 213] on input "0" at bounding box center [240, 205] width 65 height 21
type input "1"
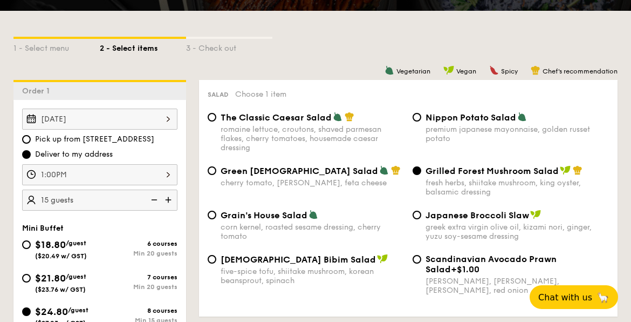
scroll to position [200, 0]
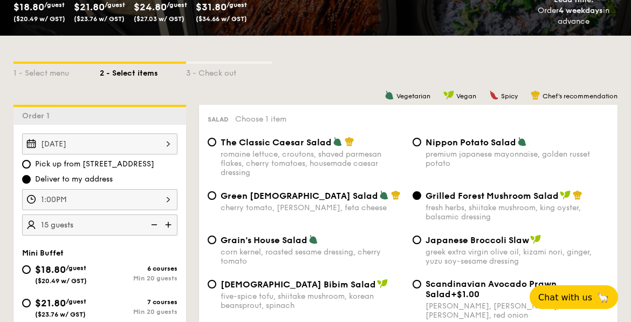
click at [120, 192] on div "1:00PM" at bounding box center [99, 199] width 155 height 21
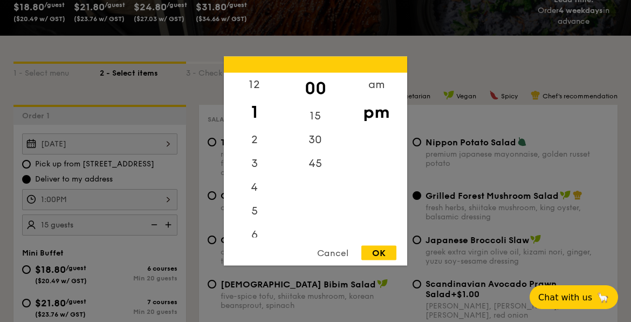
click at [121, 192] on div at bounding box center [315, 161] width 631 height 322
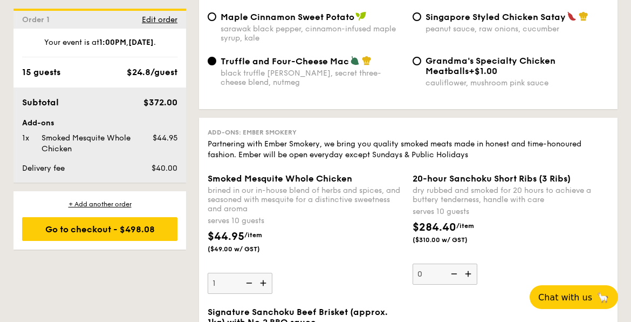
scroll to position [2196, 0]
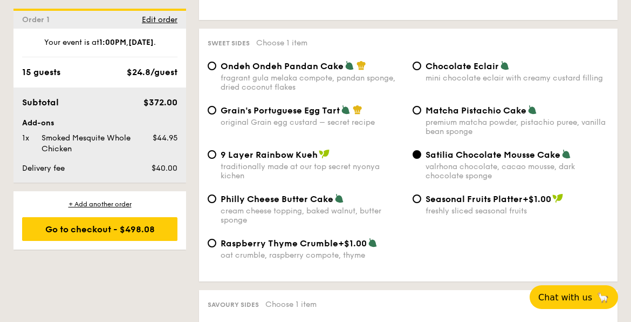
scroll to position [1549, 0]
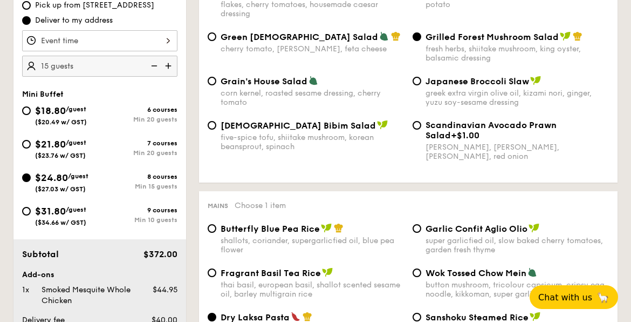
scroll to position [378, 0]
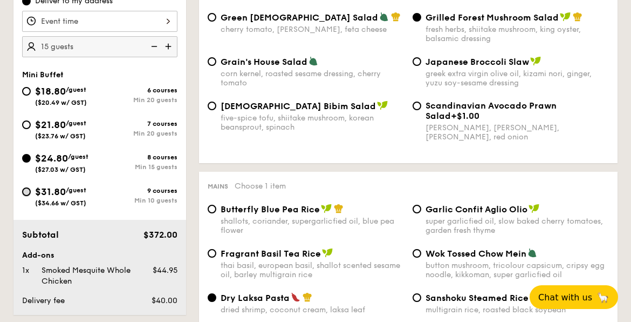
click at [25, 194] on input "$31.80 /guest ($34.66 w/ GST) 9 courses Min 10 guests" at bounding box center [26, 191] width 9 height 9
radio input "true"
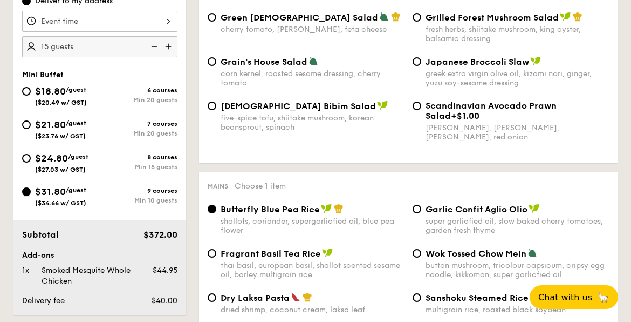
radio input "false"
radio input "true"
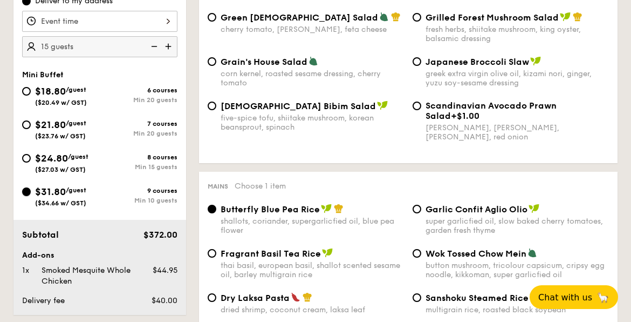
radio input "true"
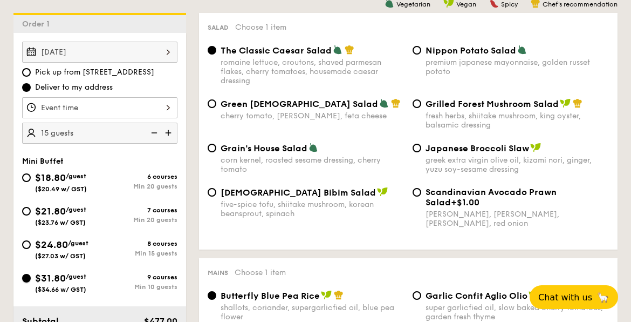
scroll to position [270, 0]
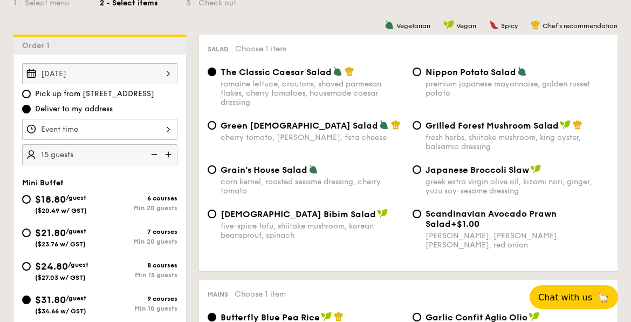
click at [154, 153] on img at bounding box center [153, 154] width 16 height 21
type input "10 guests"
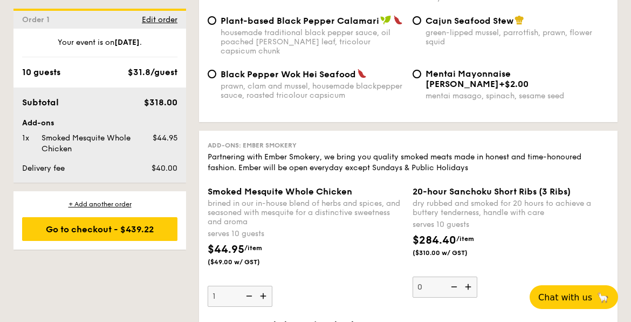
scroll to position [2428, 0]
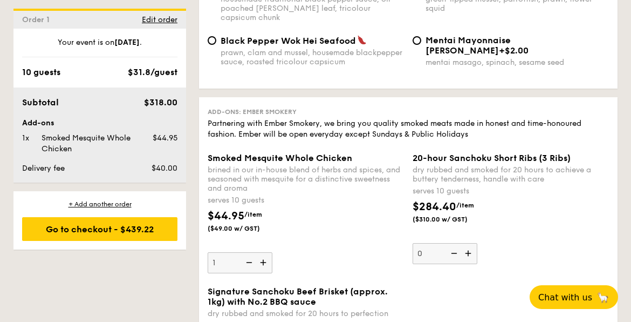
click at [252, 260] on img at bounding box center [248, 262] width 16 height 21
click at [252, 260] on input "1" at bounding box center [240, 262] width 65 height 21
type input "0"
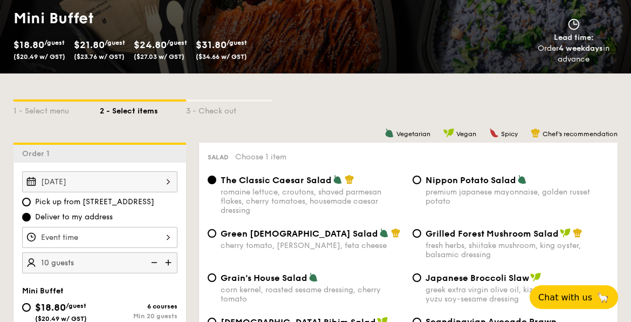
scroll to position [216, 0]
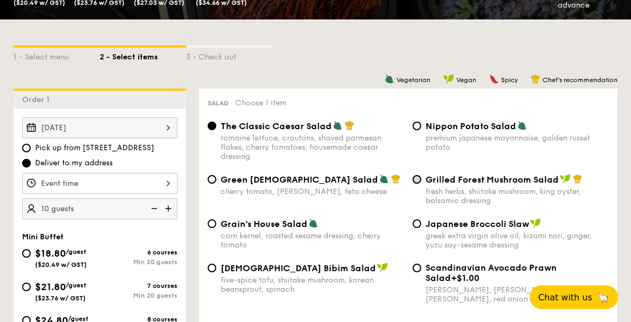
click at [420, 182] on input "Grilled Forest Mushroom Salad fresh herbs, shiitake mushroom, king oyster, bals…" at bounding box center [417, 179] width 9 height 9
radio input "true"
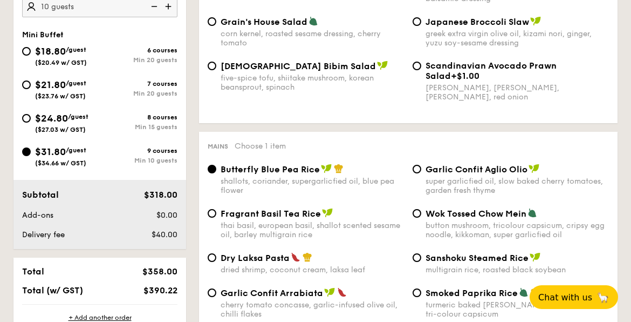
scroll to position [432, 0]
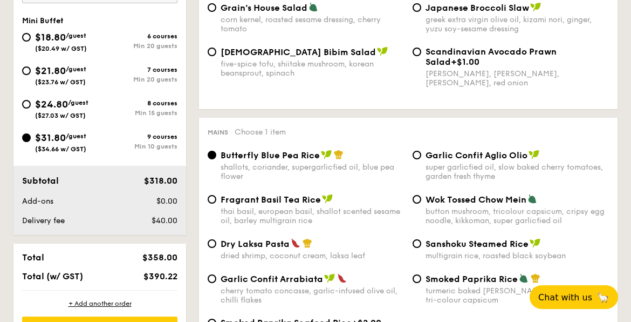
click at [216, 245] on div "Dry Laksa Pasta dried shrimp, coconut cream, laksa leaf" at bounding box center [305, 249] width 205 height 22
click at [212, 245] on input "Dry Laksa Pasta dried shrimp, coconut cream, laksa leaf" at bounding box center [212, 243] width 9 height 9
radio input "true"
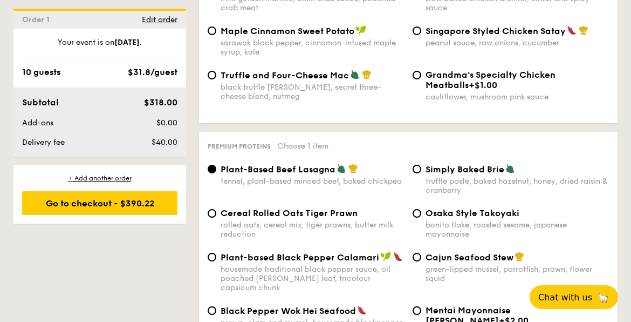
scroll to position [2213, 0]
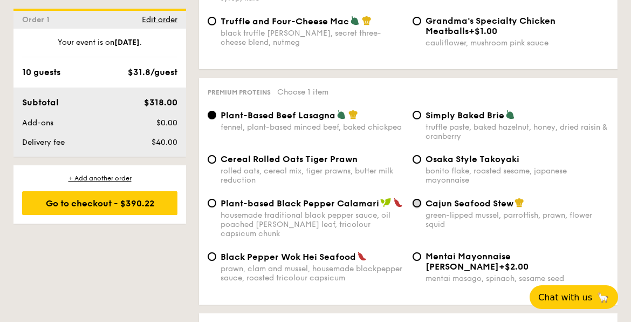
click at [415, 207] on input "Cajun Seafood Stew green-lipped mussel, parrotfish, prawn, flower squid" at bounding box center [417, 203] width 9 height 9
radio input "true"
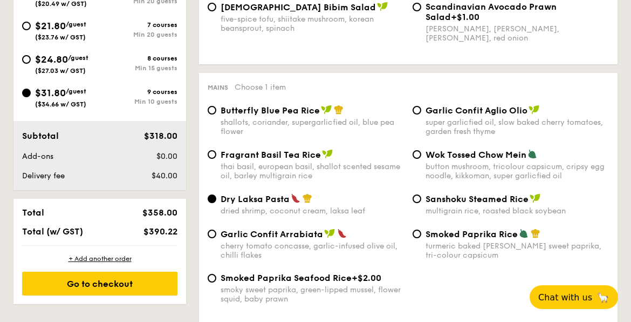
scroll to position [486, 0]
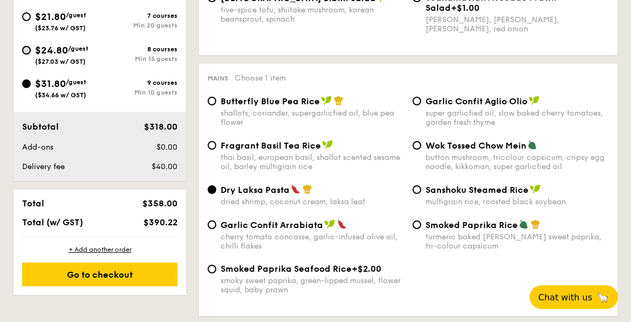
click at [26, 50] on input "$24.80 /guest ($27.03 w/ GST) 8 courses Min 15 guests" at bounding box center [26, 50] width 9 height 9
radio input "true"
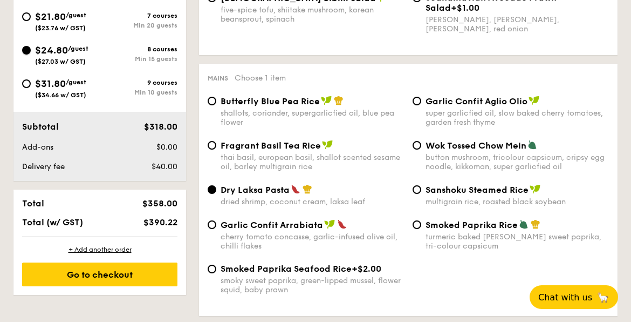
radio input "true"
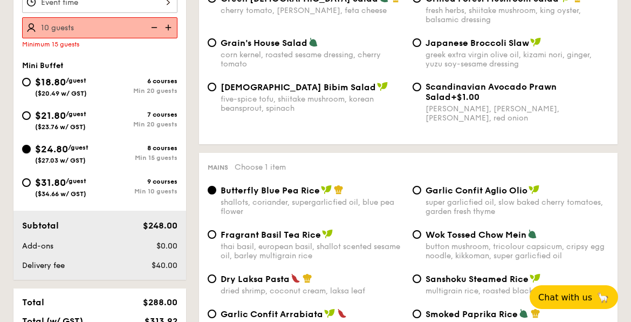
scroll to position [334, 0]
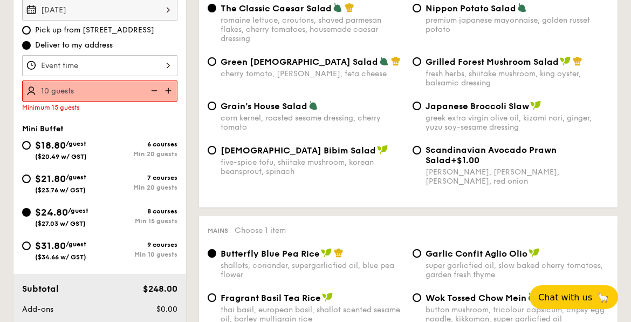
click at [168, 87] on img at bounding box center [169, 90] width 16 height 21
type input "15 guests"
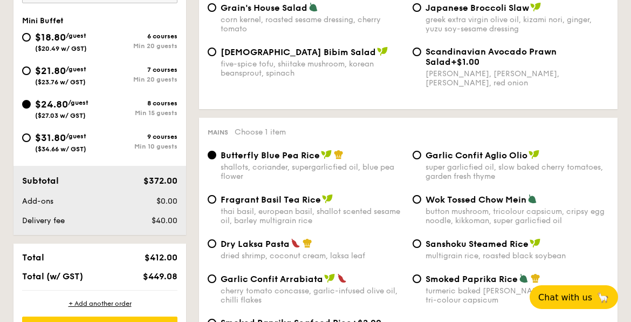
scroll to position [441, 0]
